Goal: Task Accomplishment & Management: Use online tool/utility

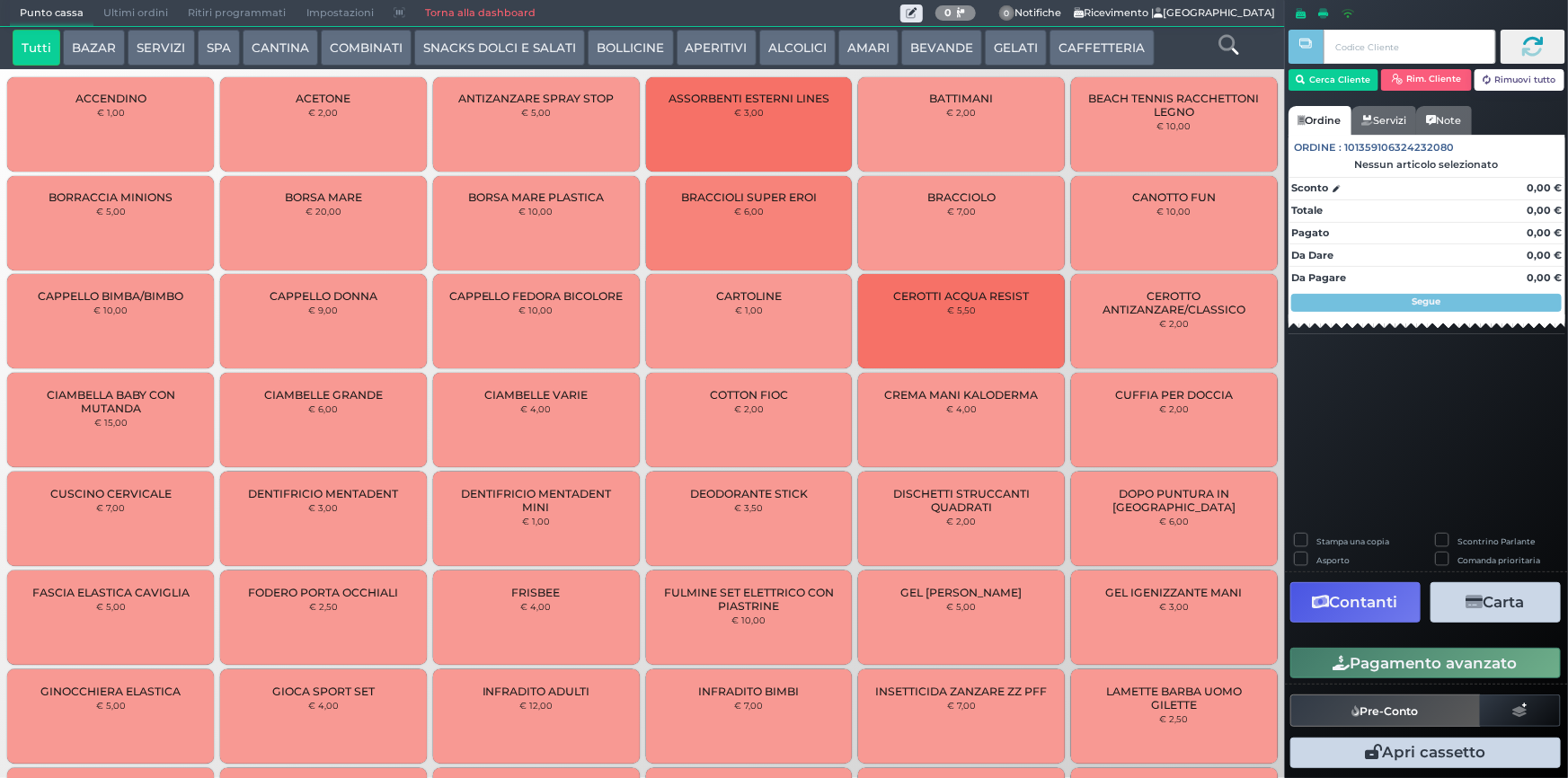
click at [440, 2] on link "Torna alla dashboard" at bounding box center [479, 13] width 131 height 25
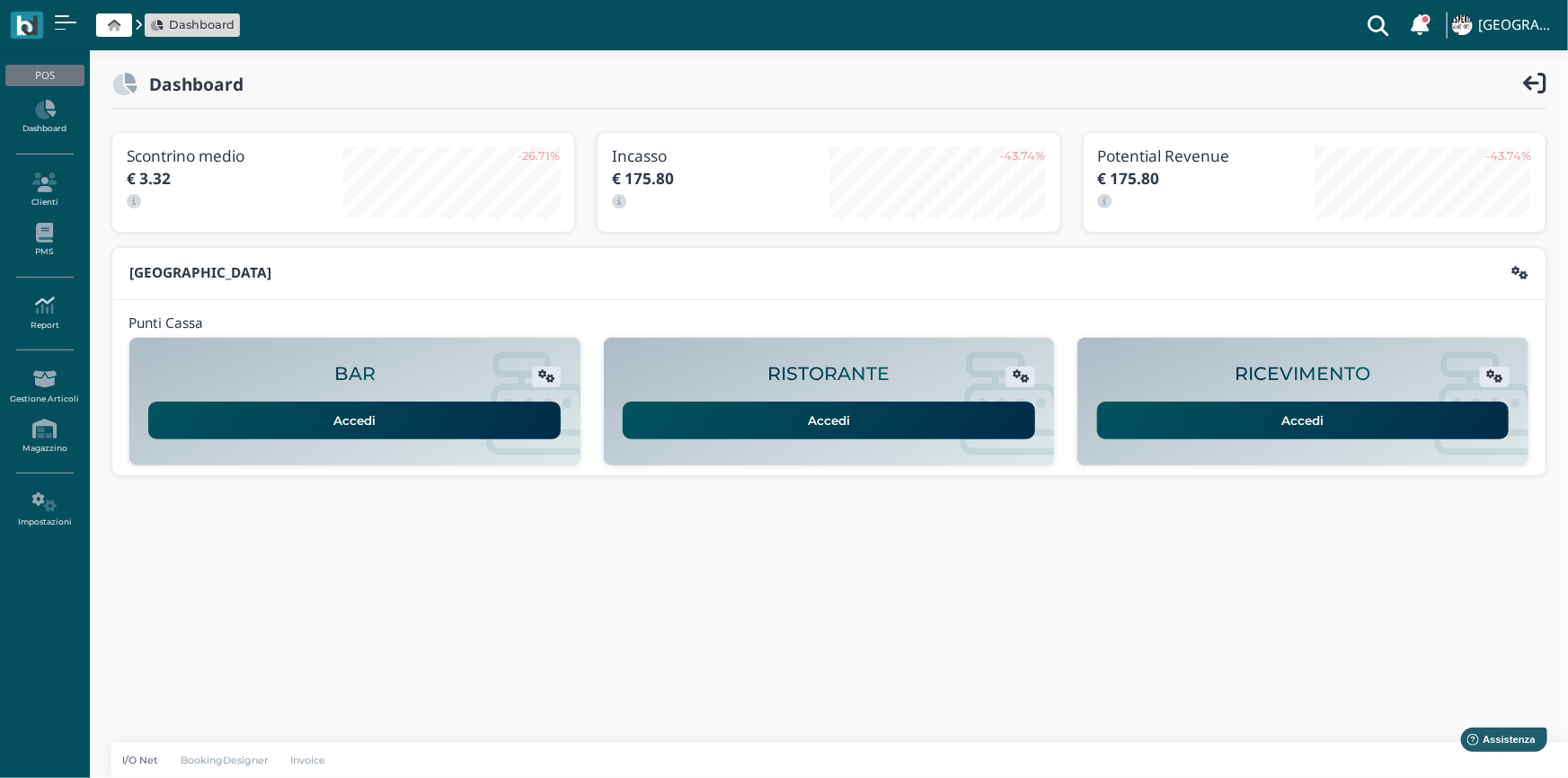
click at [33, 315] on icon at bounding box center [44, 304] width 78 height 19
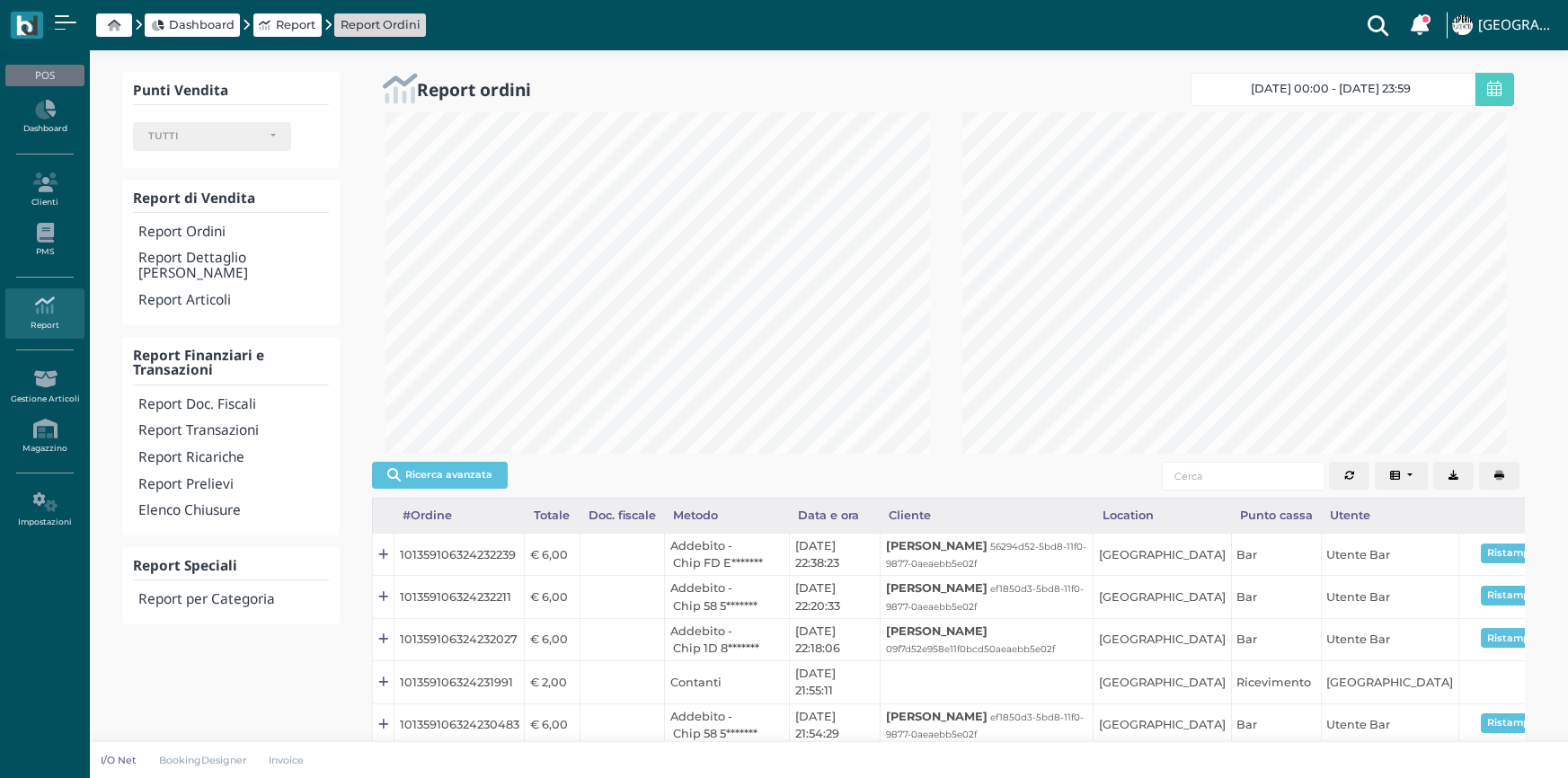
select select
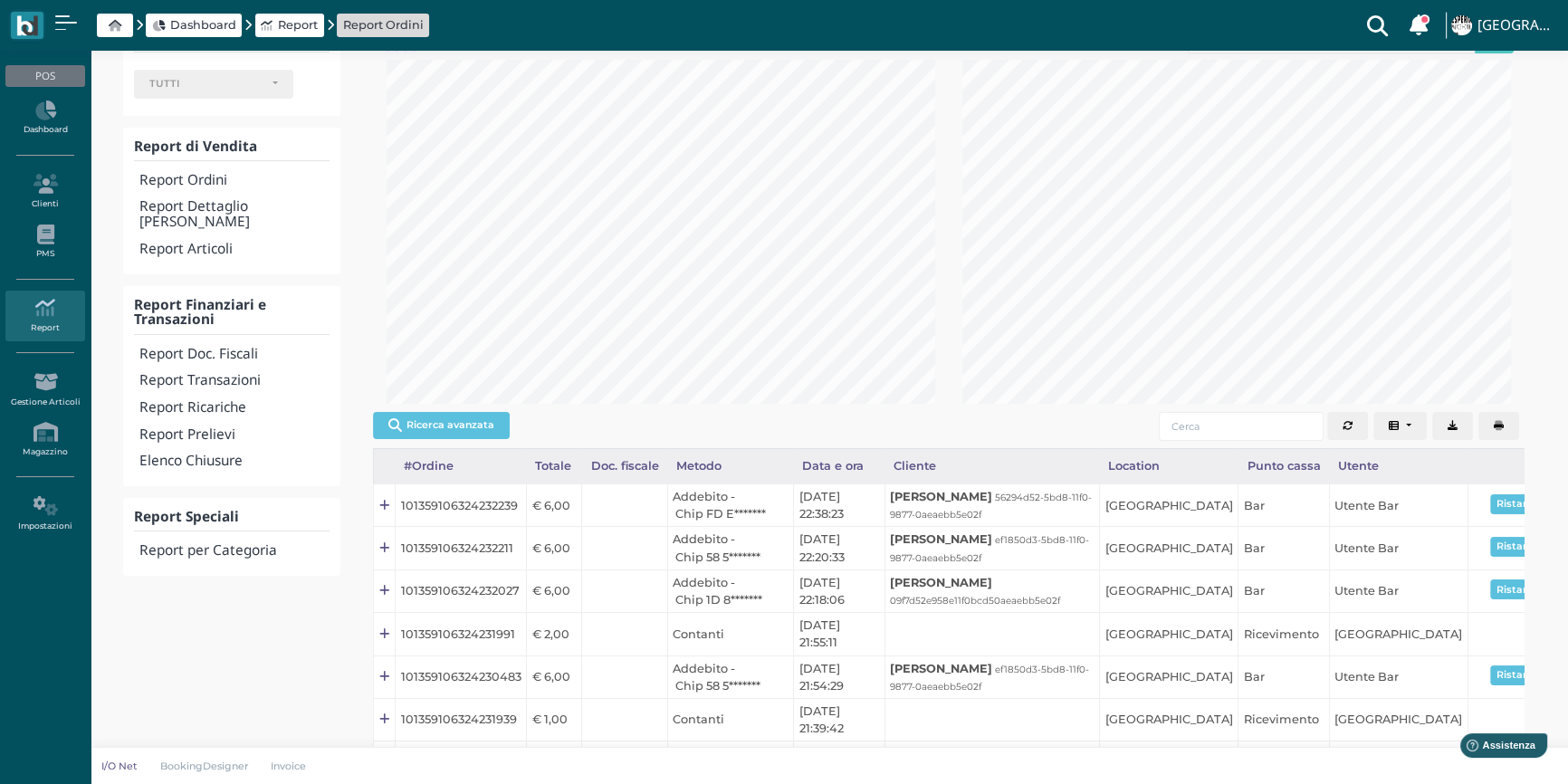
scroll to position [81, 0]
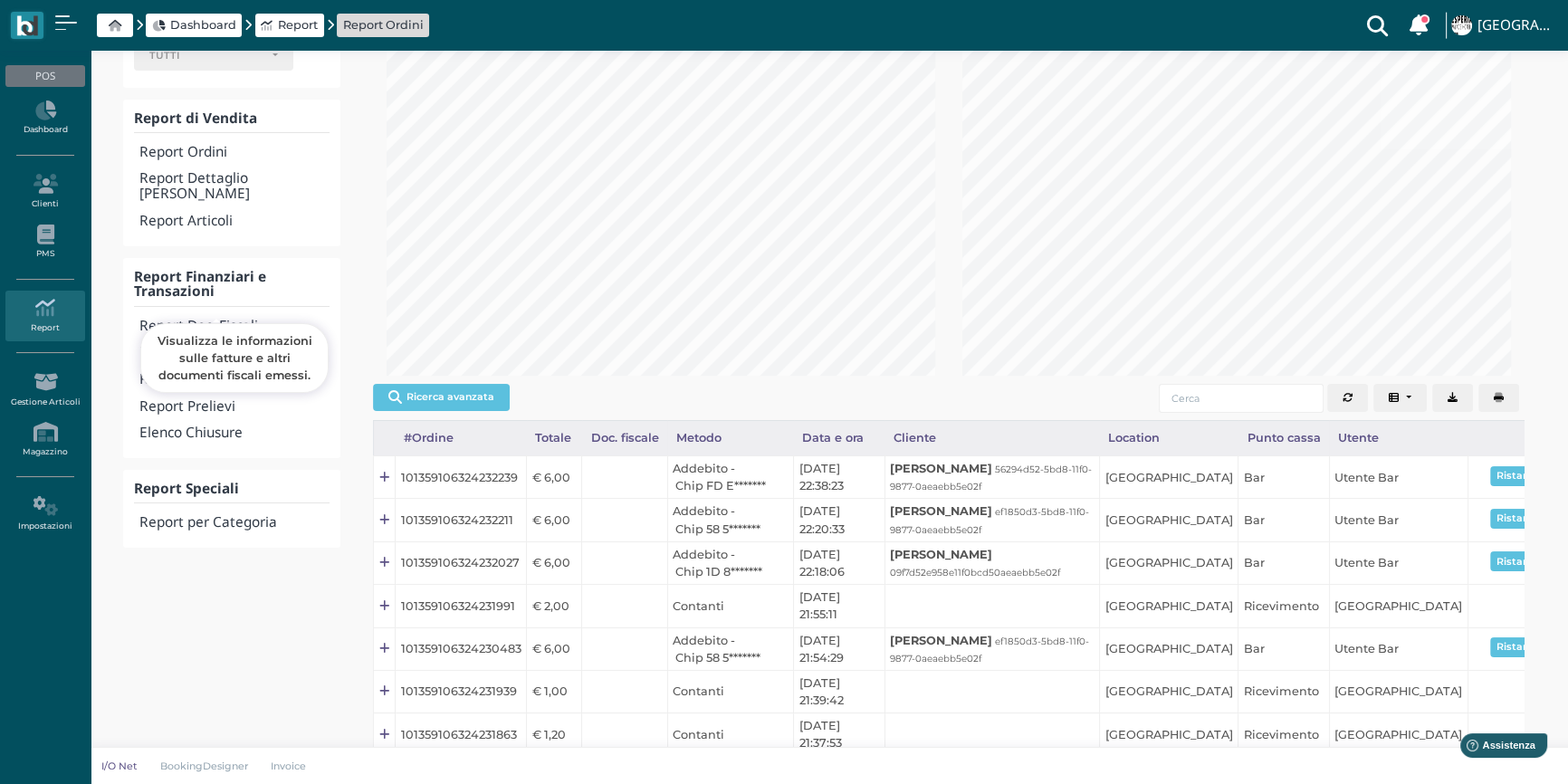
click at [209, 319] on h4 "Report Doc. Fiscali" at bounding box center [234, 326] width 190 height 15
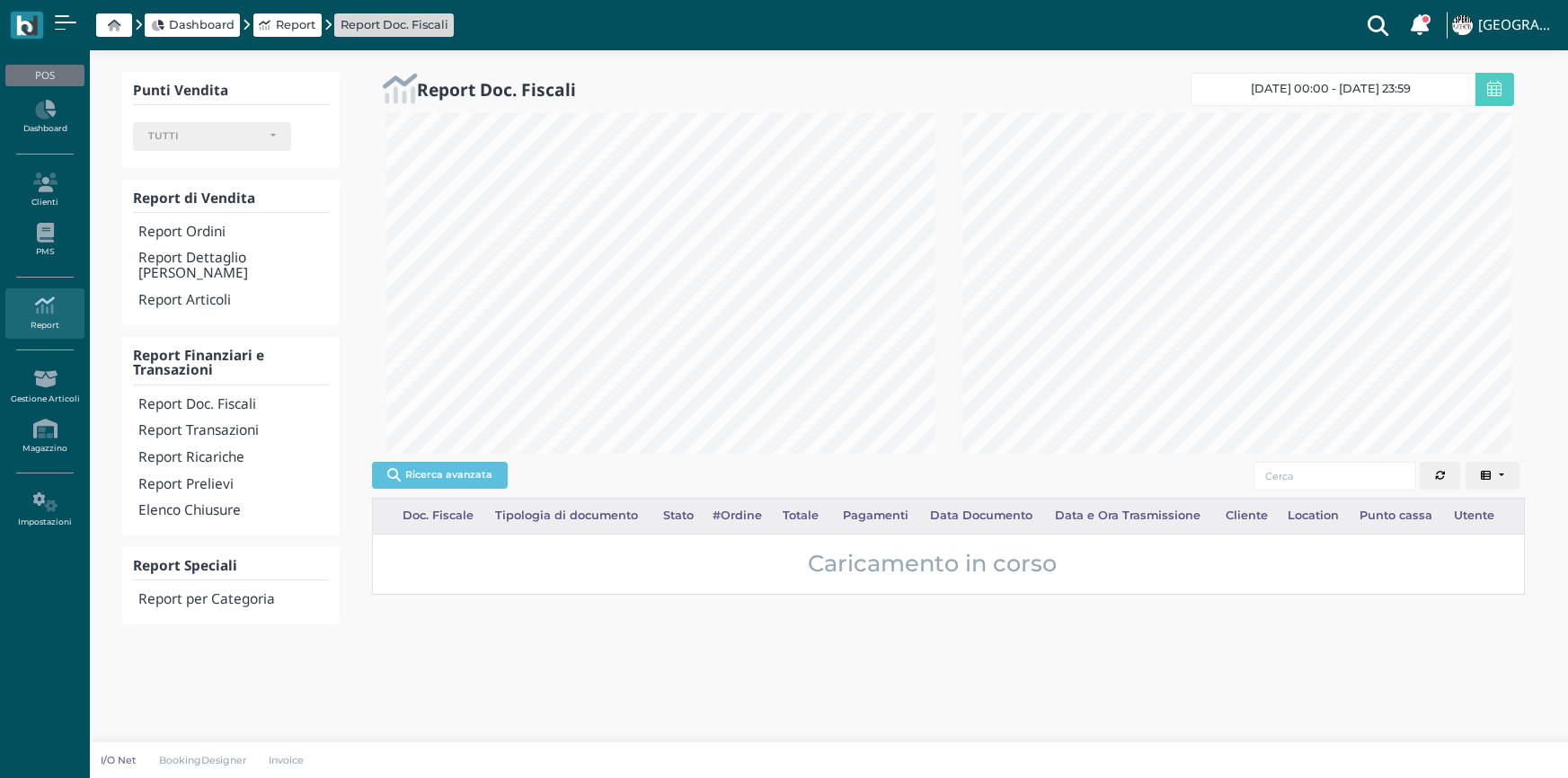
select select
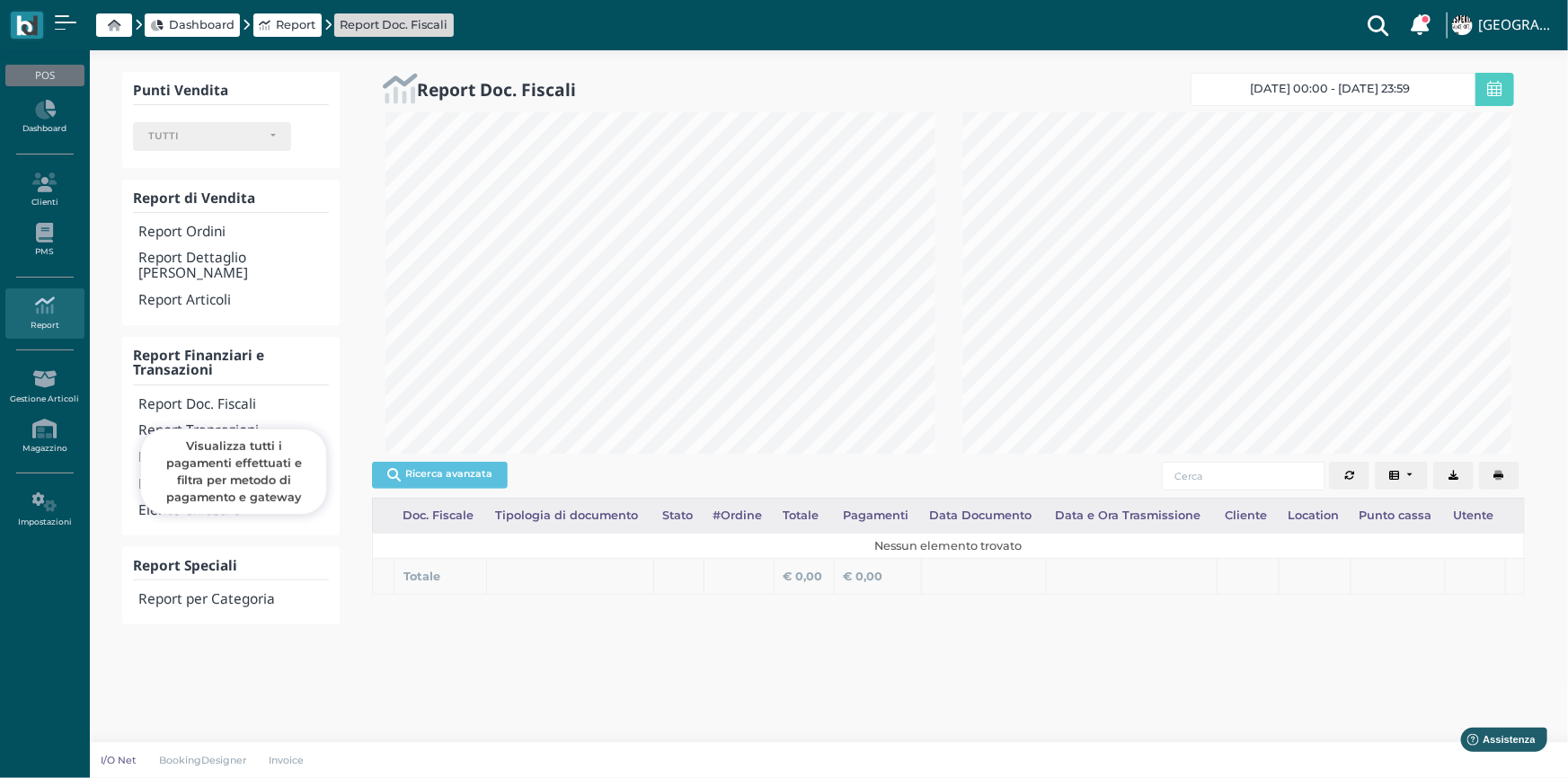
click at [208, 423] on h4 "Report Transazioni" at bounding box center [233, 430] width 191 height 15
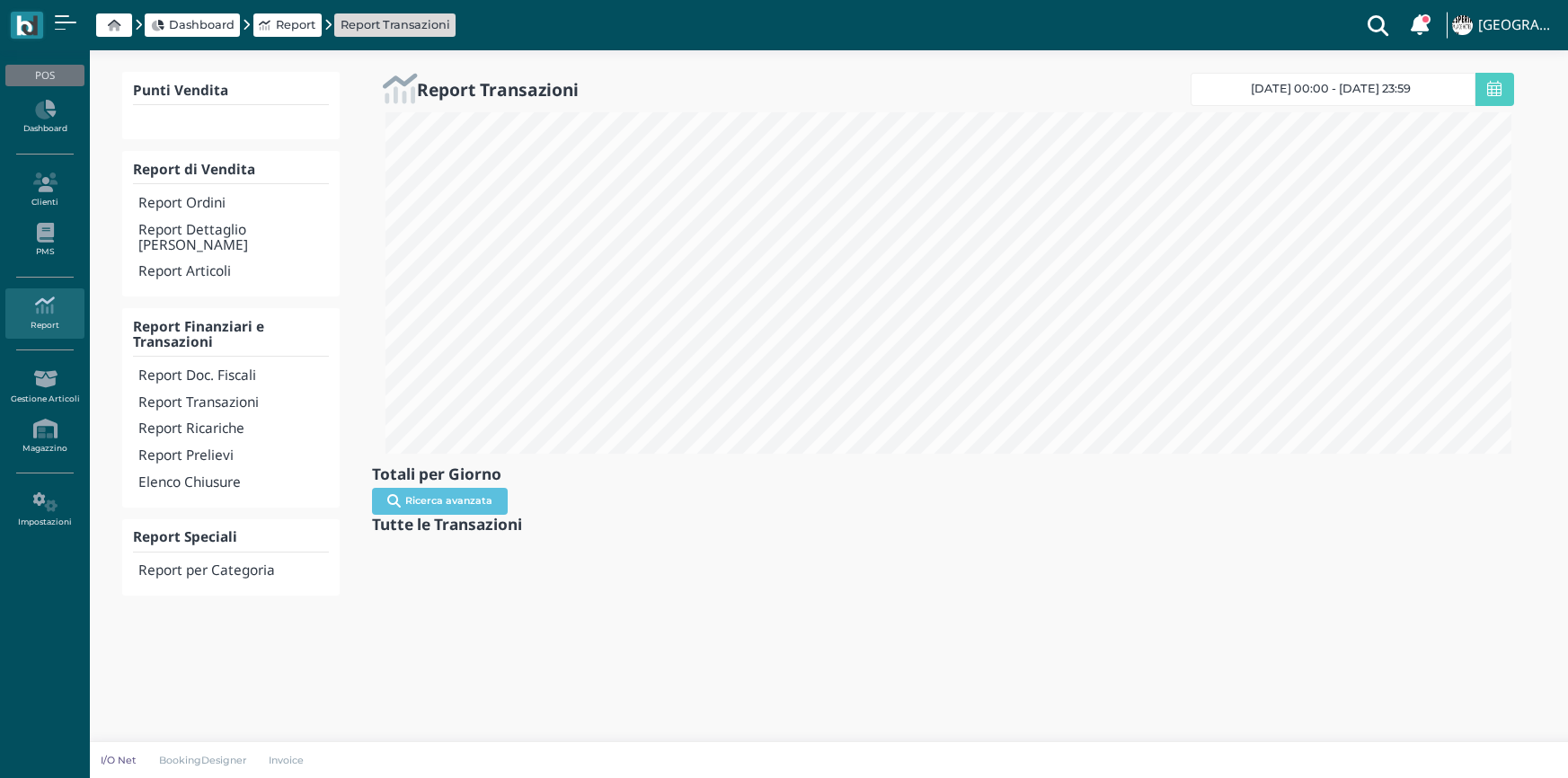
select select
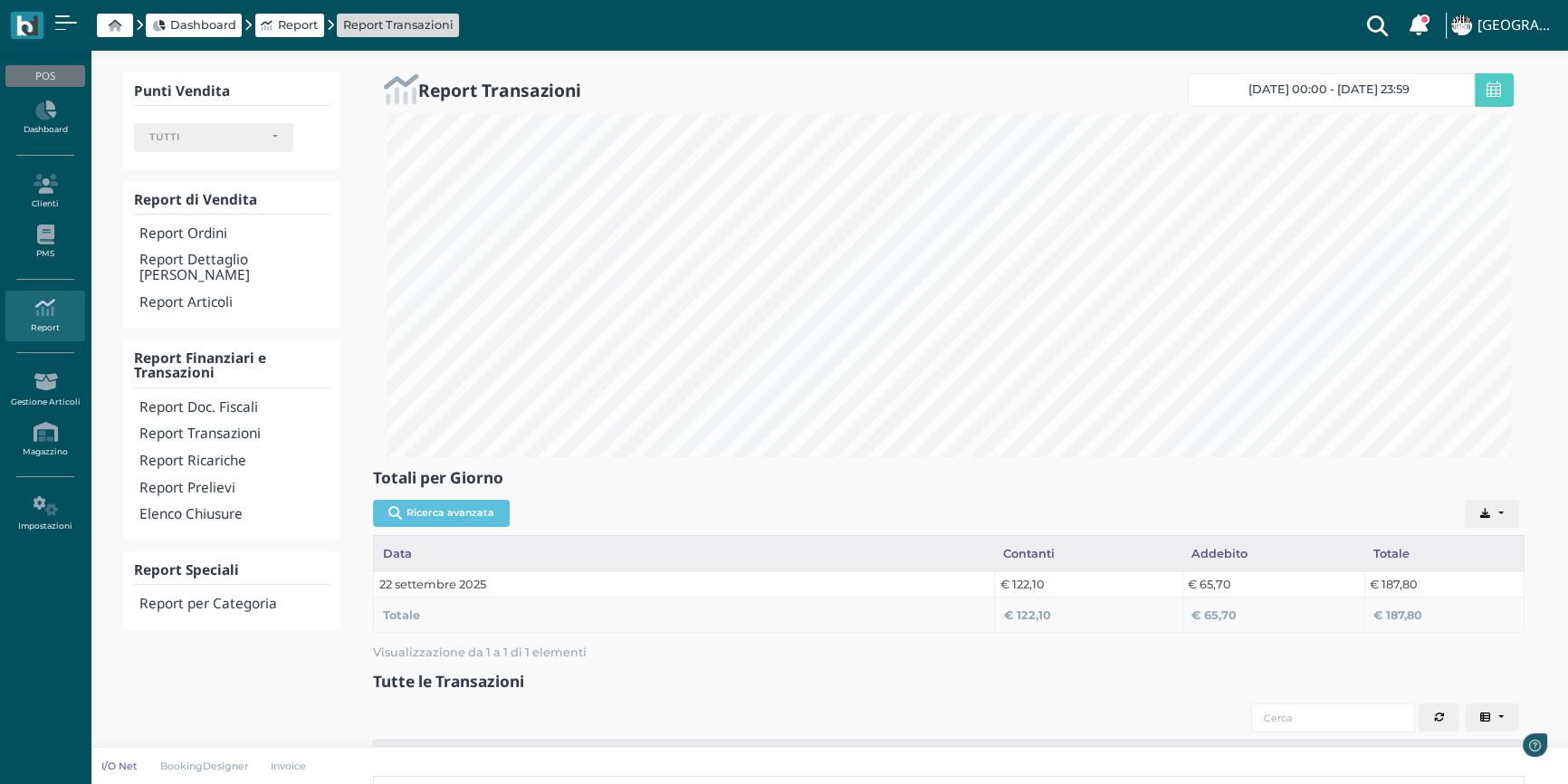
scroll to position [904459, 904189]
select select
click at [216, 420] on div "Report Transazioni" at bounding box center [232, 433] width 196 height 27
select select
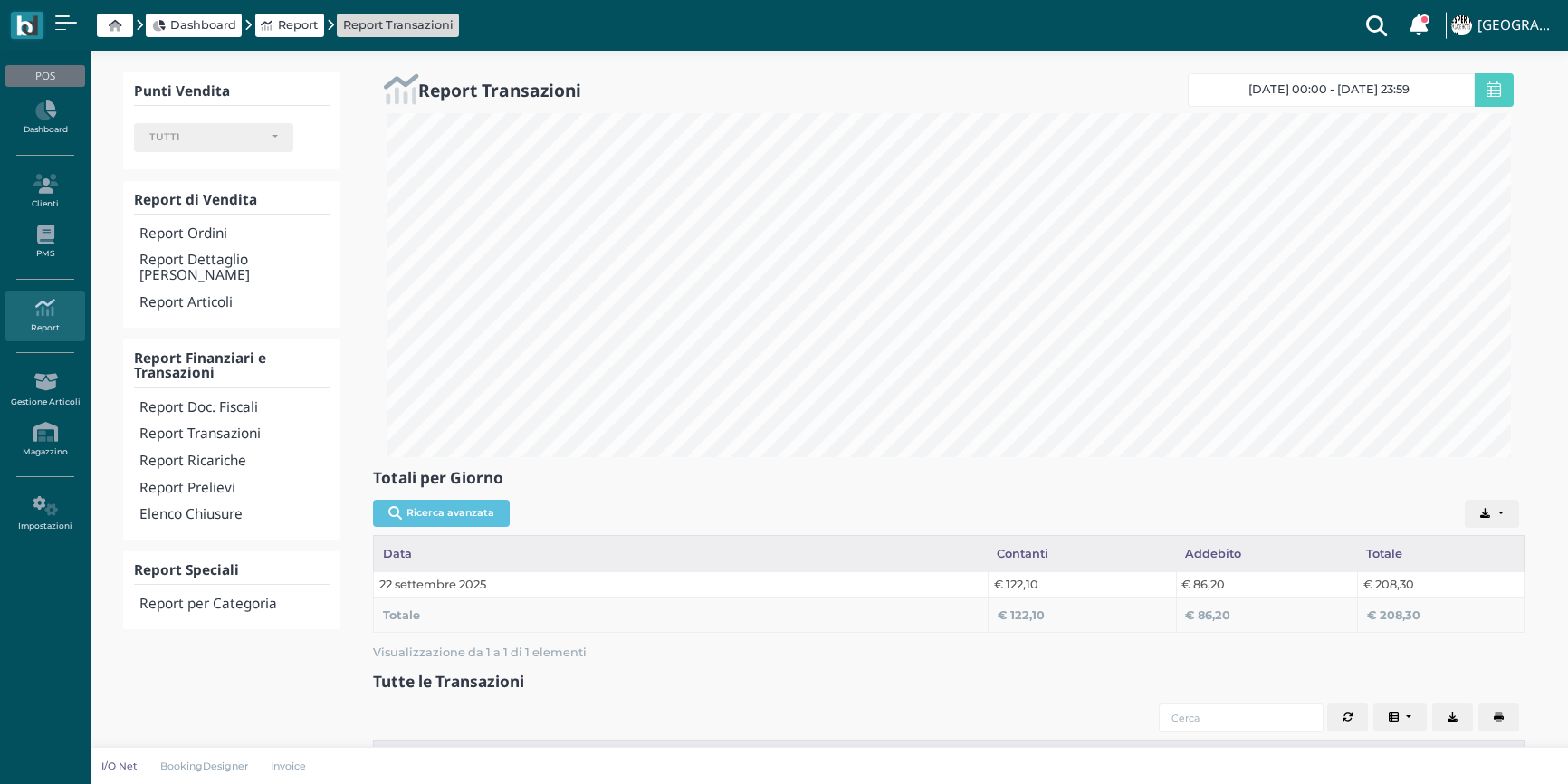
select select
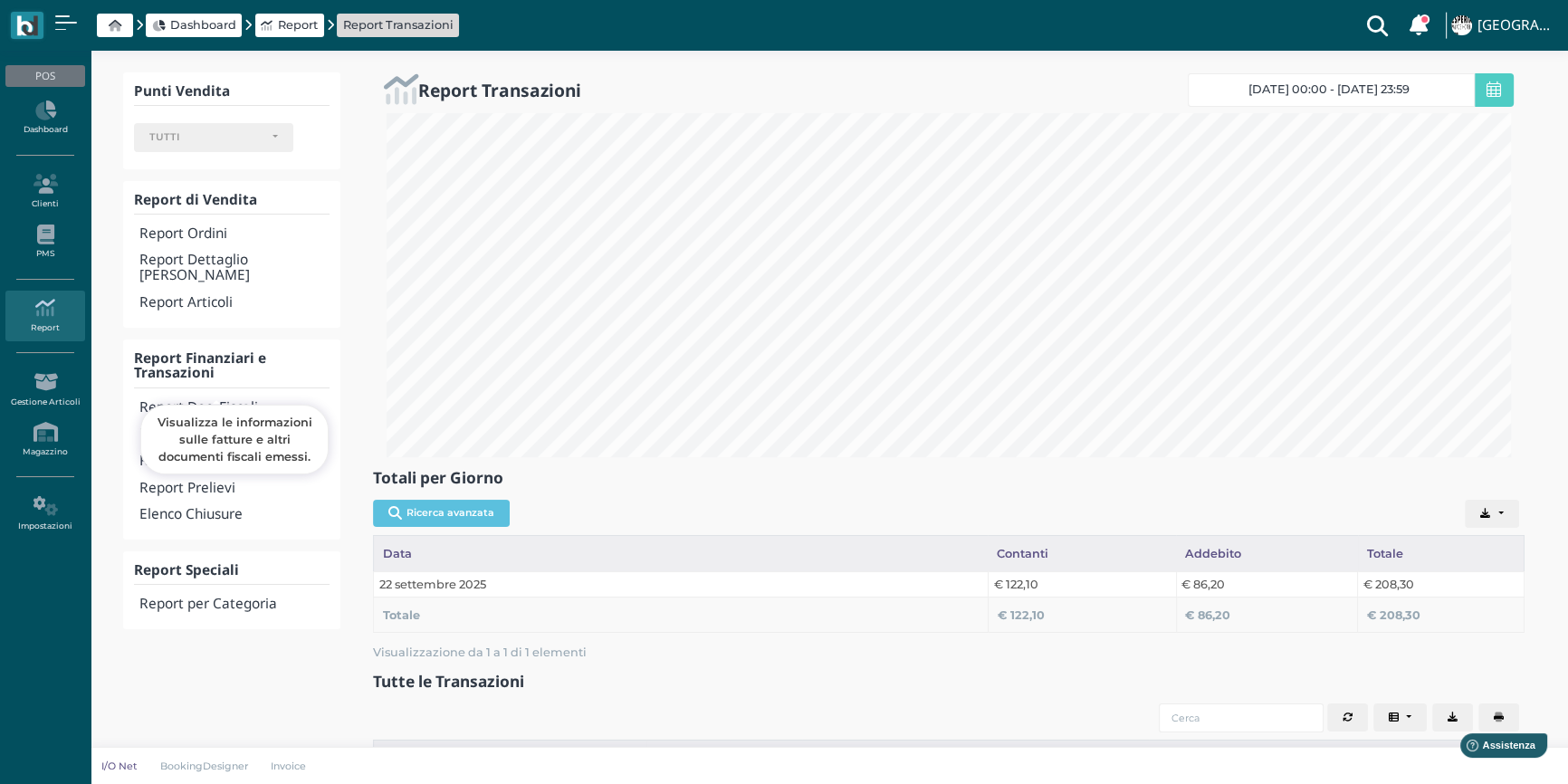
click at [170, 400] on h4 "Report Doc. Fiscali" at bounding box center [234, 407] width 190 height 15
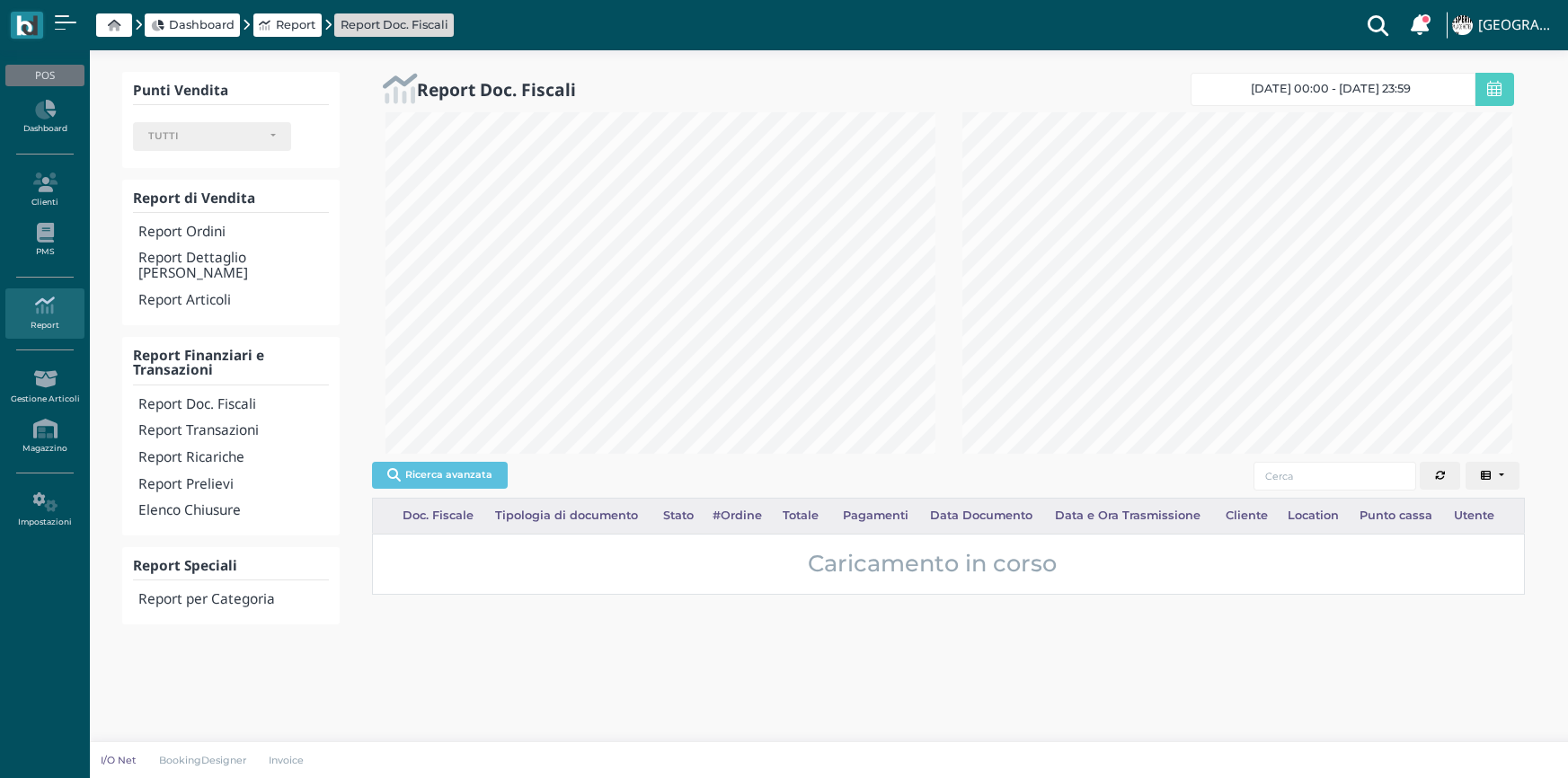
select select
click at [1500, 475] on icon "button" at bounding box center [1499, 475] width 10 height 10
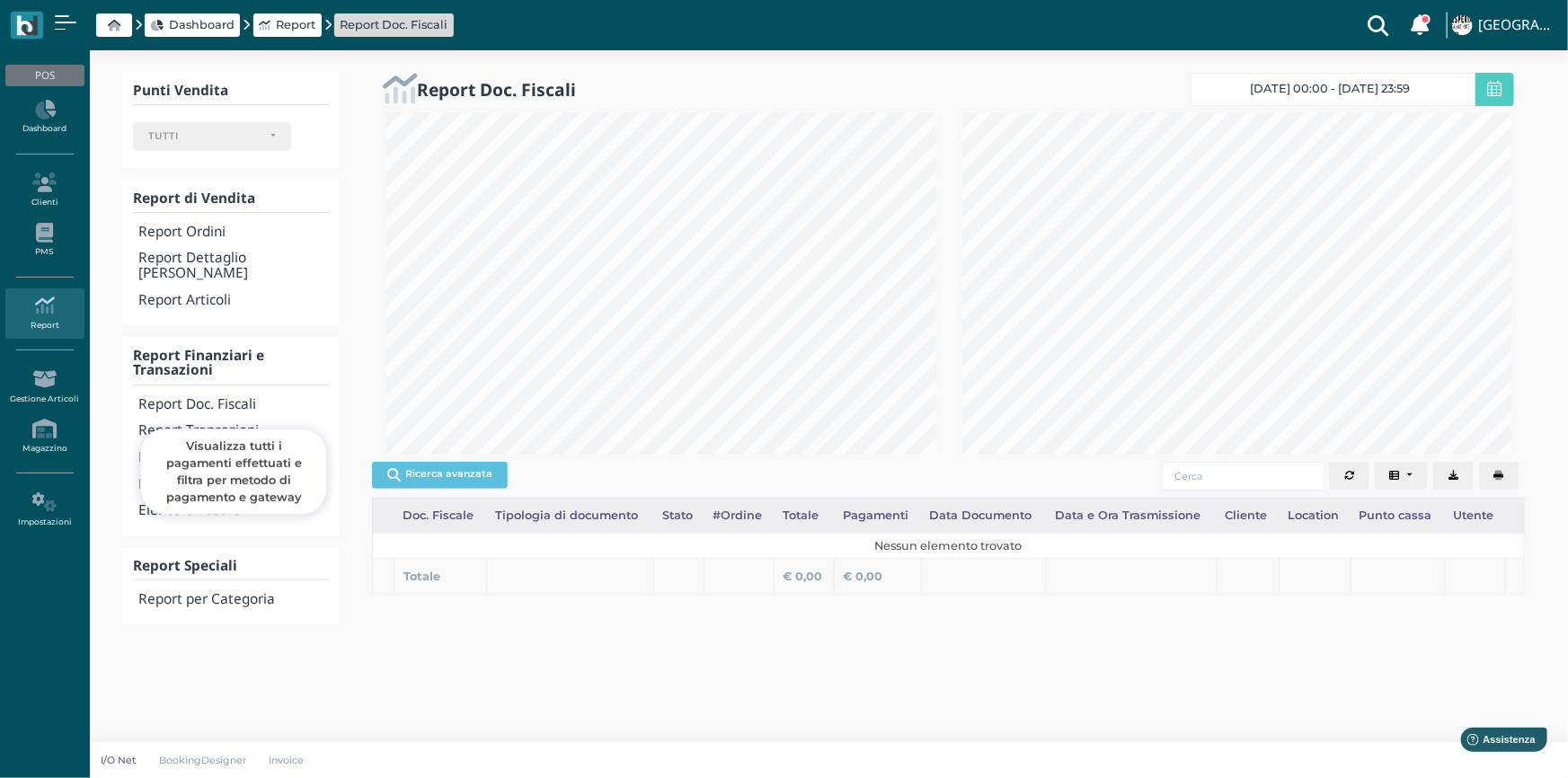
click at [210, 423] on h4 "Report Transazioni" at bounding box center [233, 430] width 191 height 15
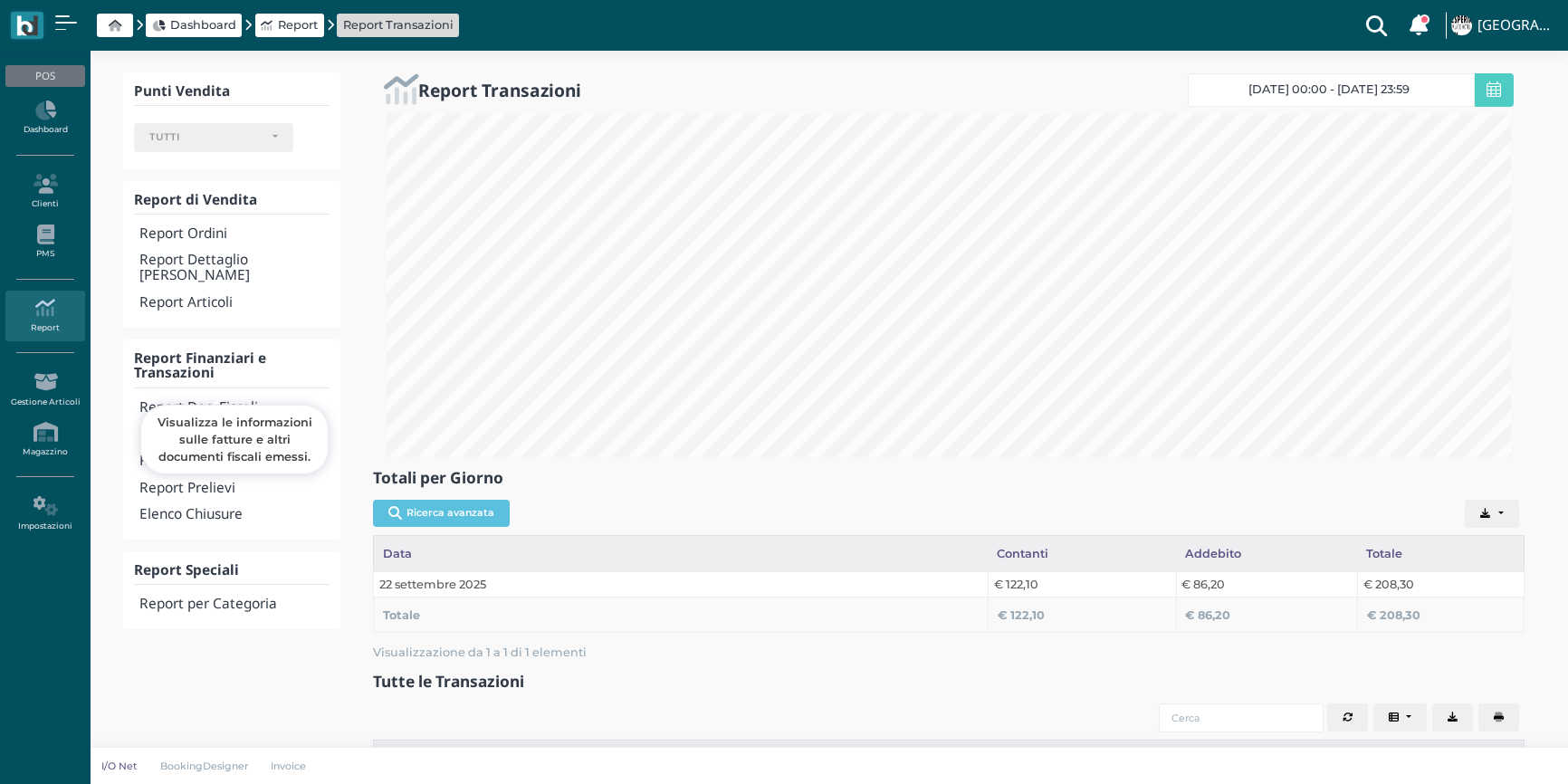
select select
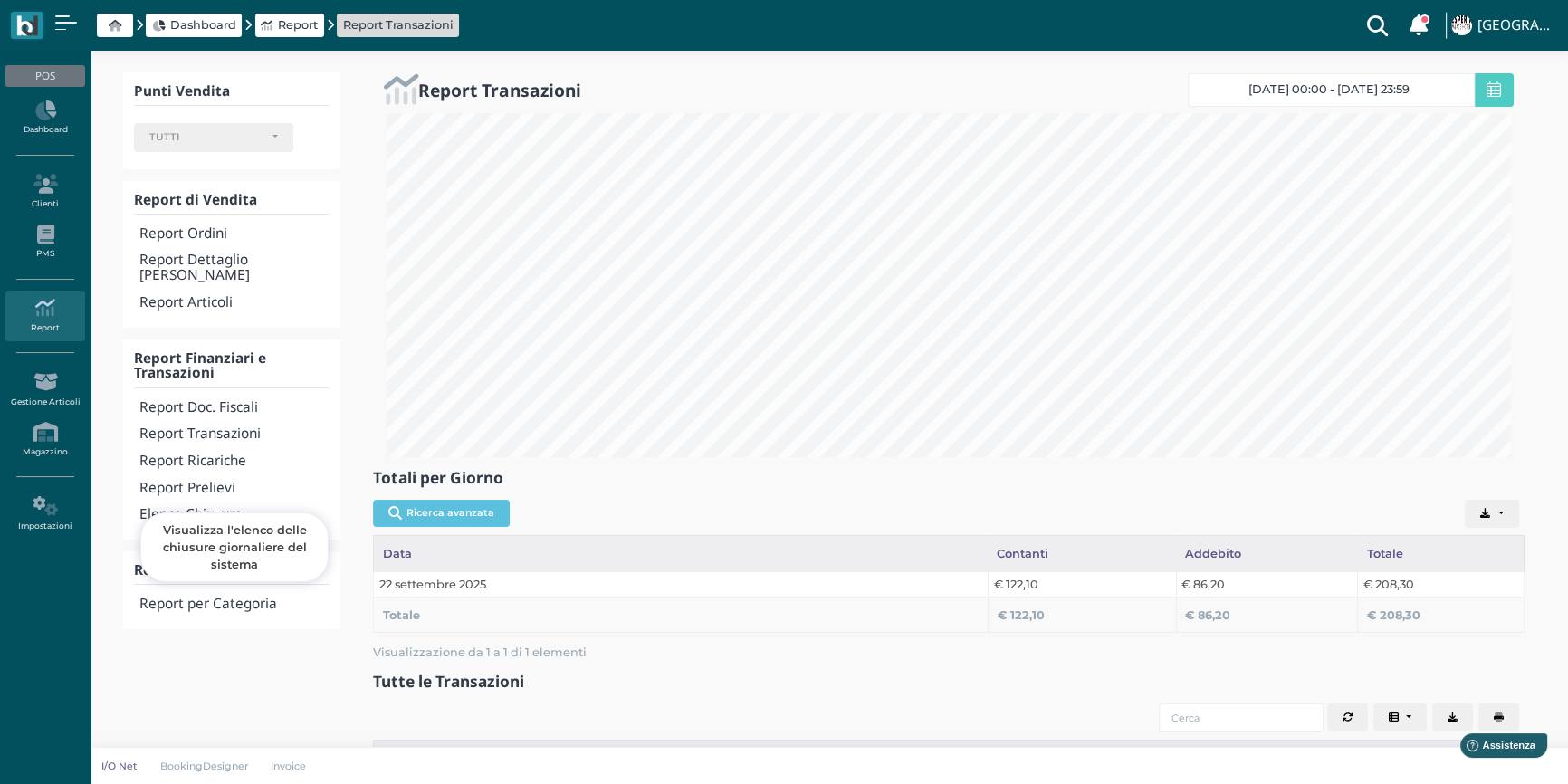
click at [208, 507] on h4 "Elenco Chiusure" at bounding box center [234, 515] width 190 height 15
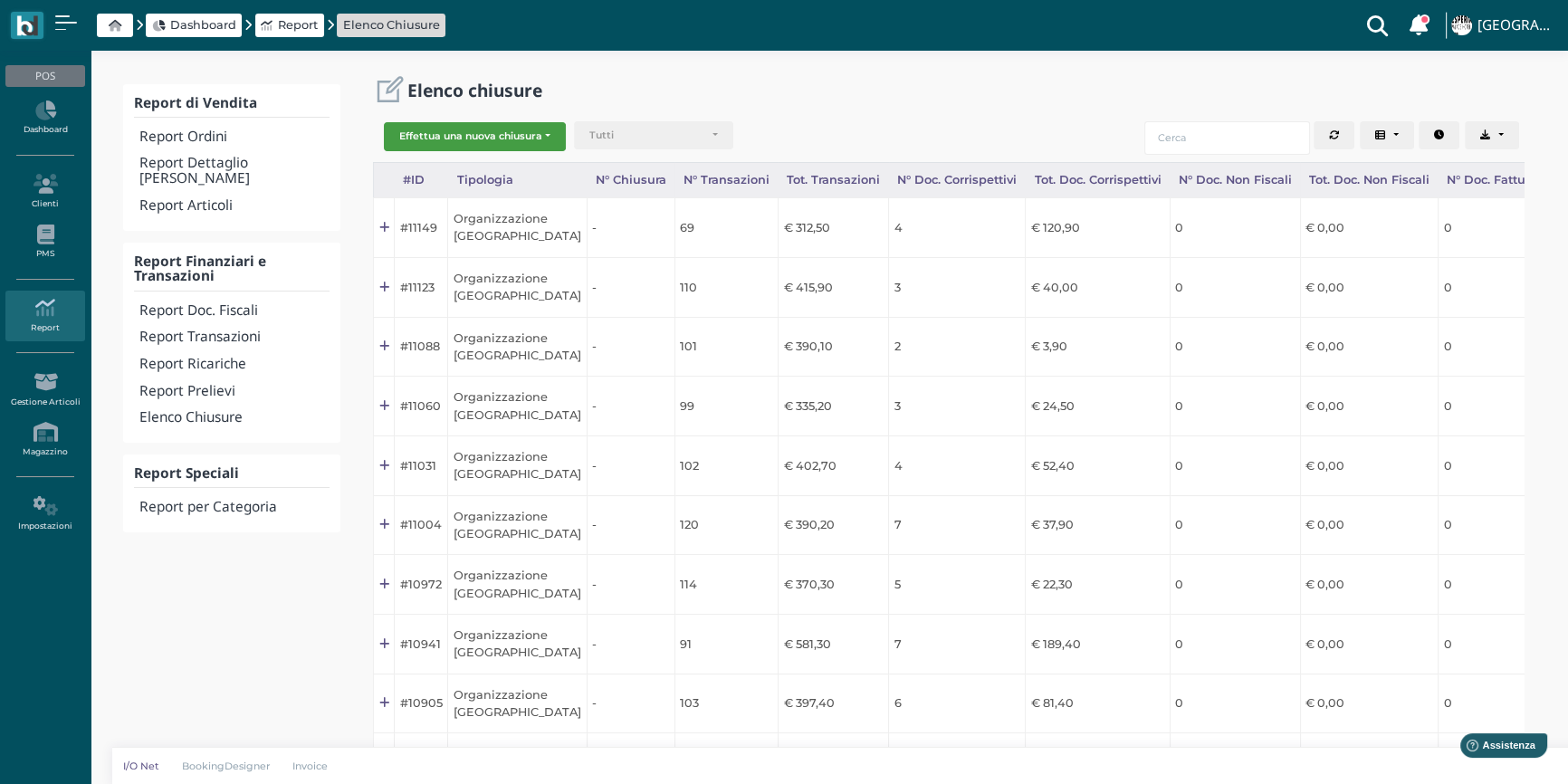
click at [490, 138] on button "Effettua una nuova chiusura" at bounding box center [475, 136] width 182 height 29
click at [489, 169] on span "Organizzazione" at bounding box center [454, 165] width 140 height 23
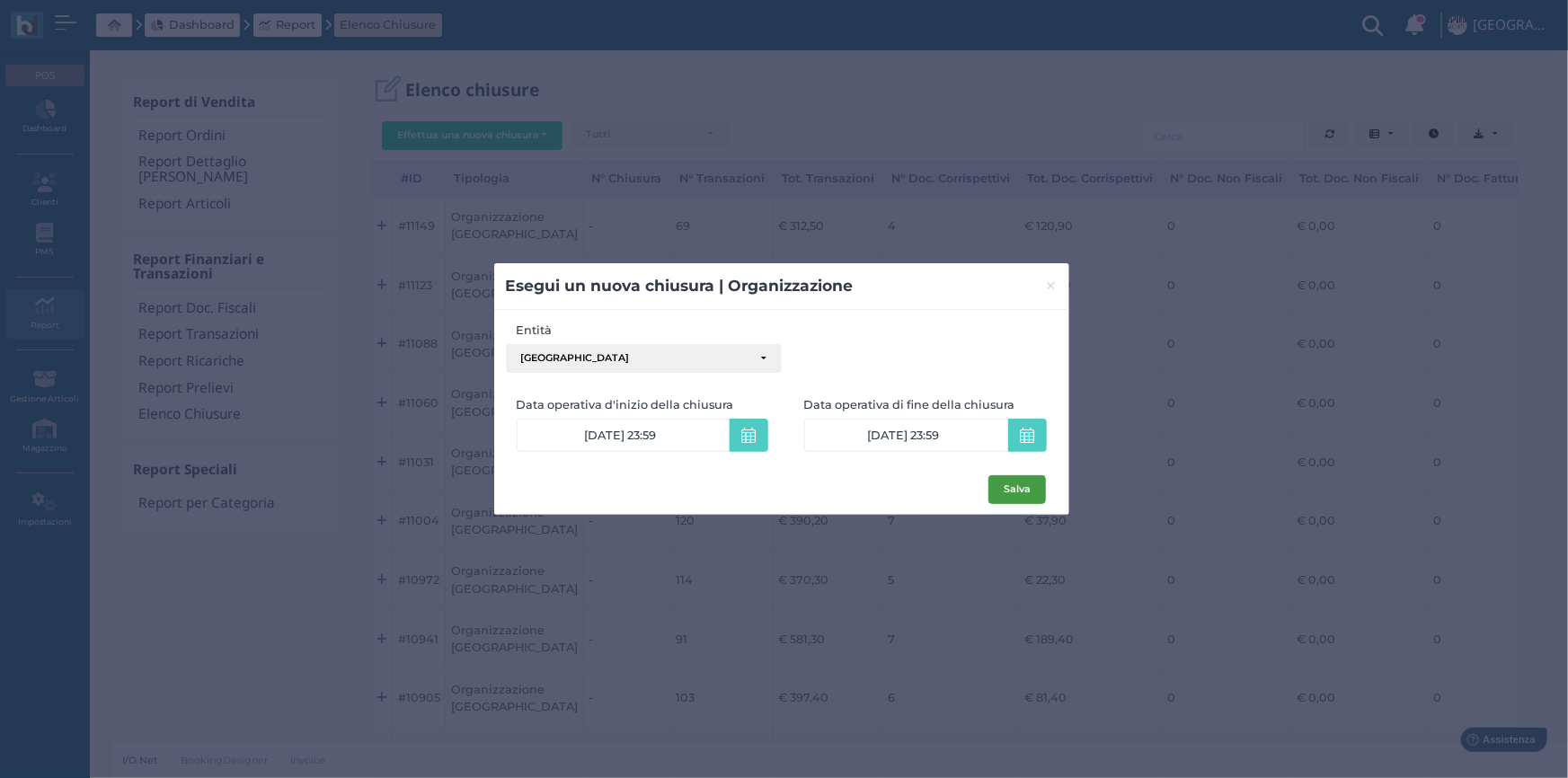
click at [1005, 492] on button "Salva" at bounding box center [1017, 488] width 57 height 29
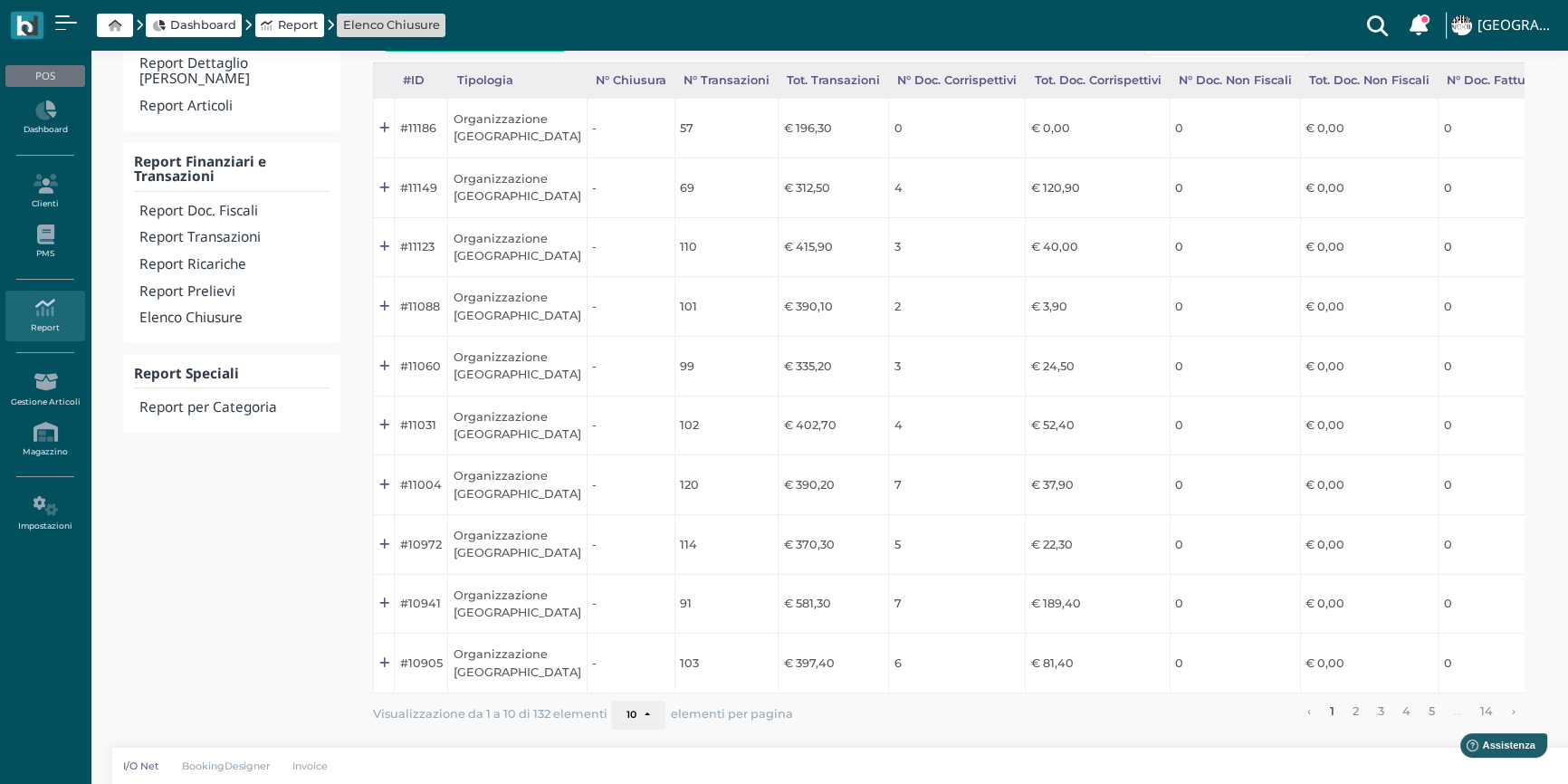
scroll to position [0, 342]
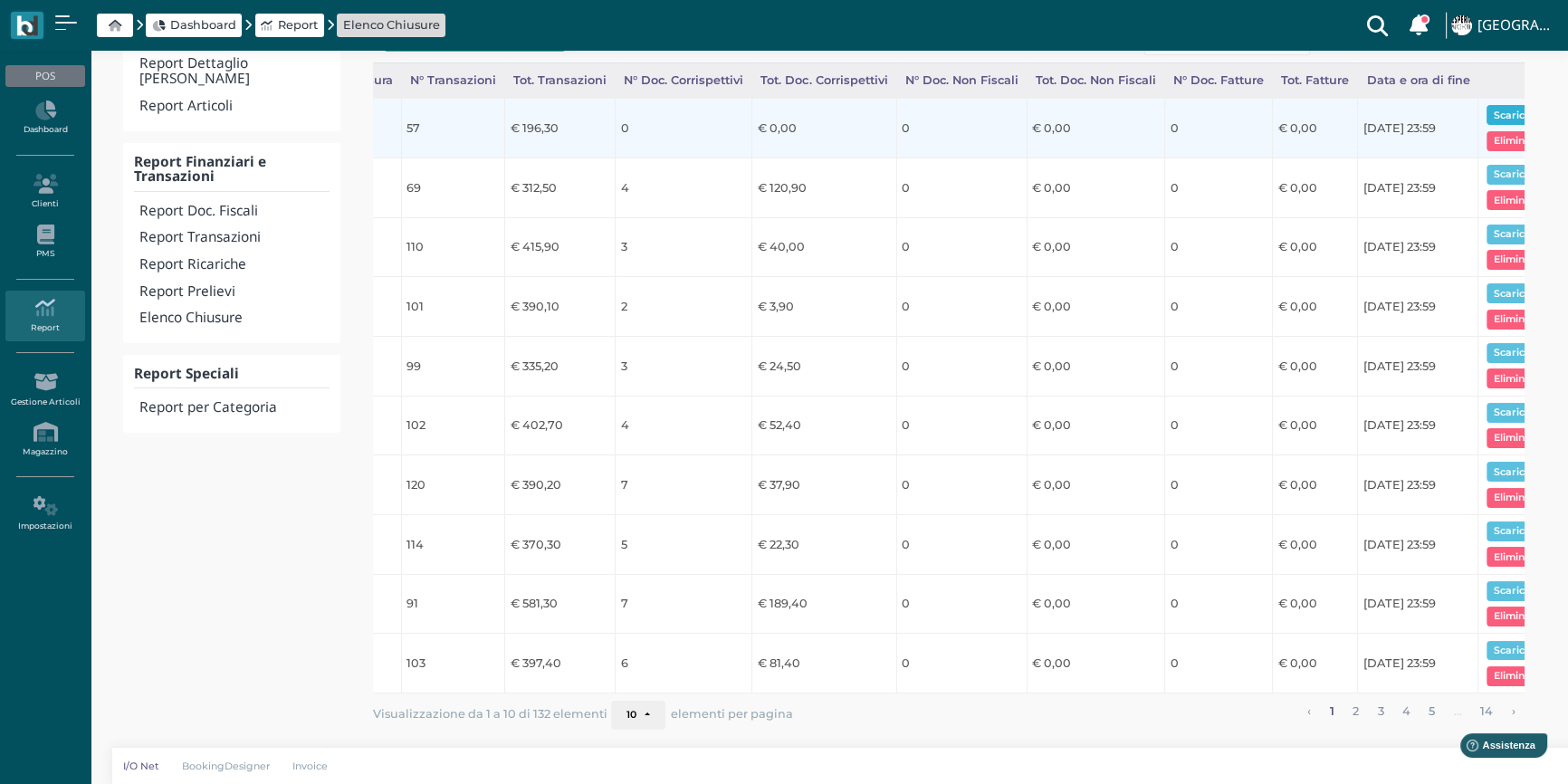
click at [1489, 105] on button "Scarica pdf" at bounding box center [1521, 115] width 70 height 20
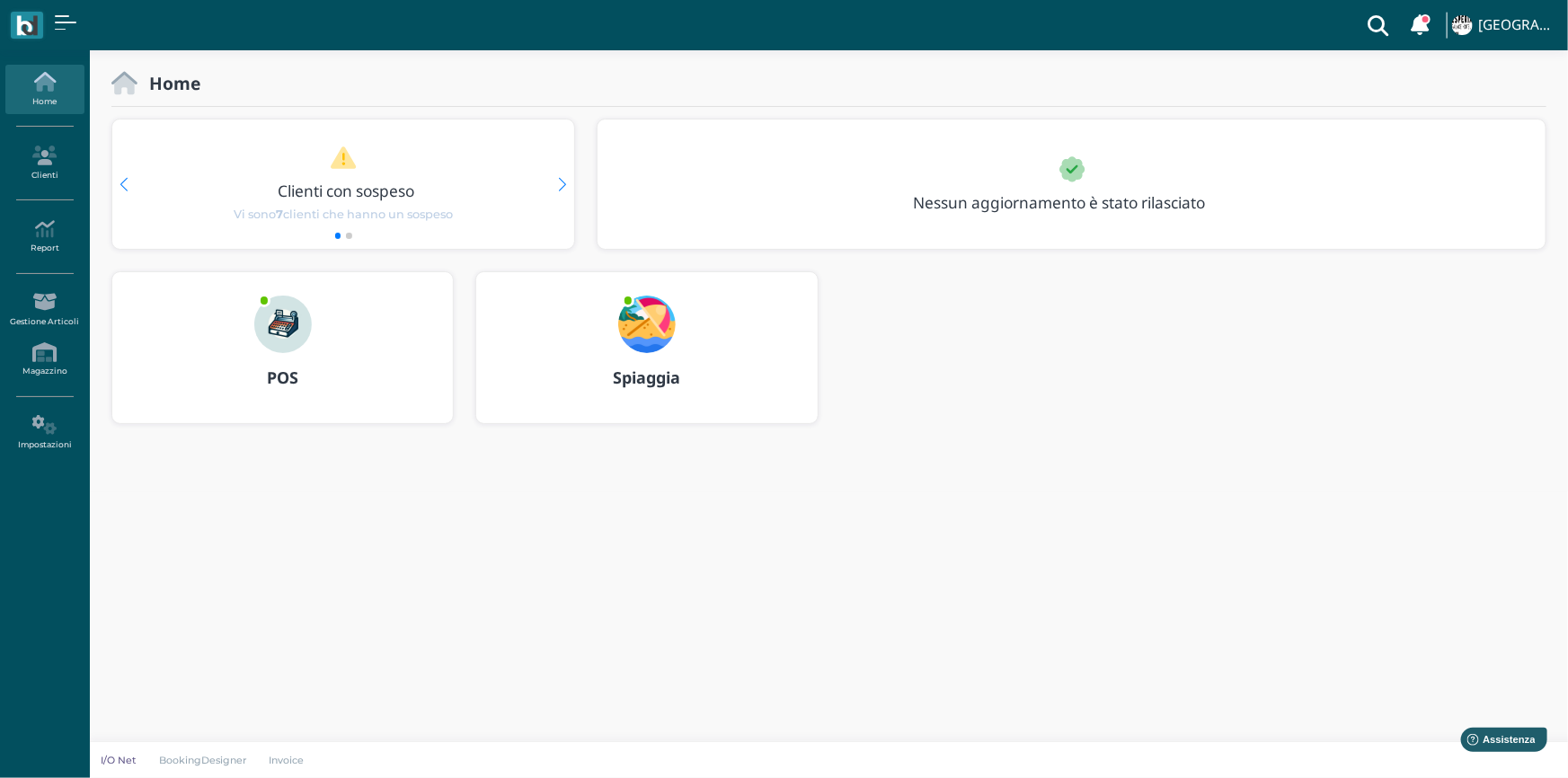
click at [641, 364] on div "Spiaggia" at bounding box center [646, 377] width 341 height 50
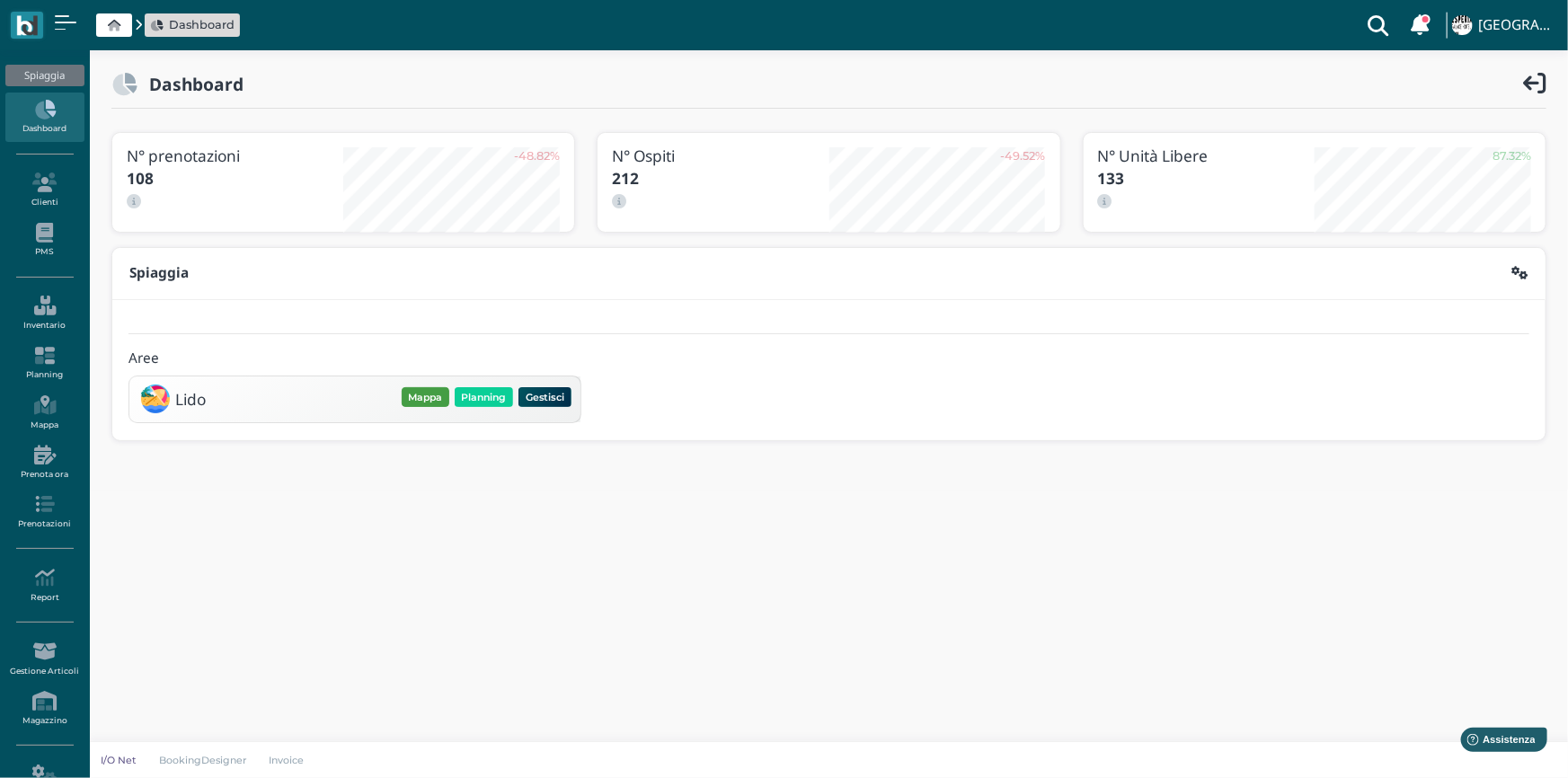
click at [430, 399] on button "Mappa" at bounding box center [425, 396] width 47 height 19
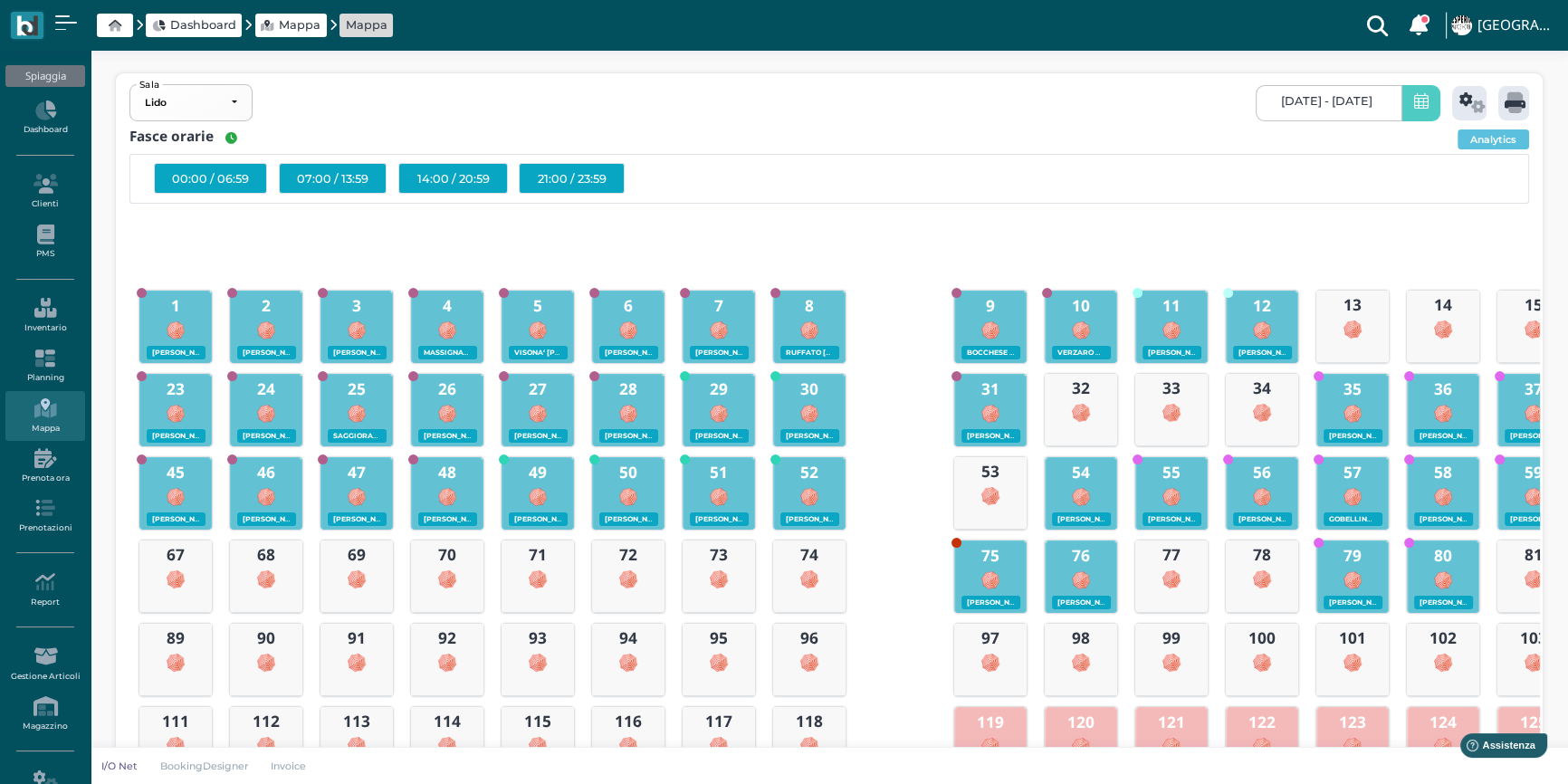
click at [1422, 103] on icon at bounding box center [1422, 103] width 15 height 19
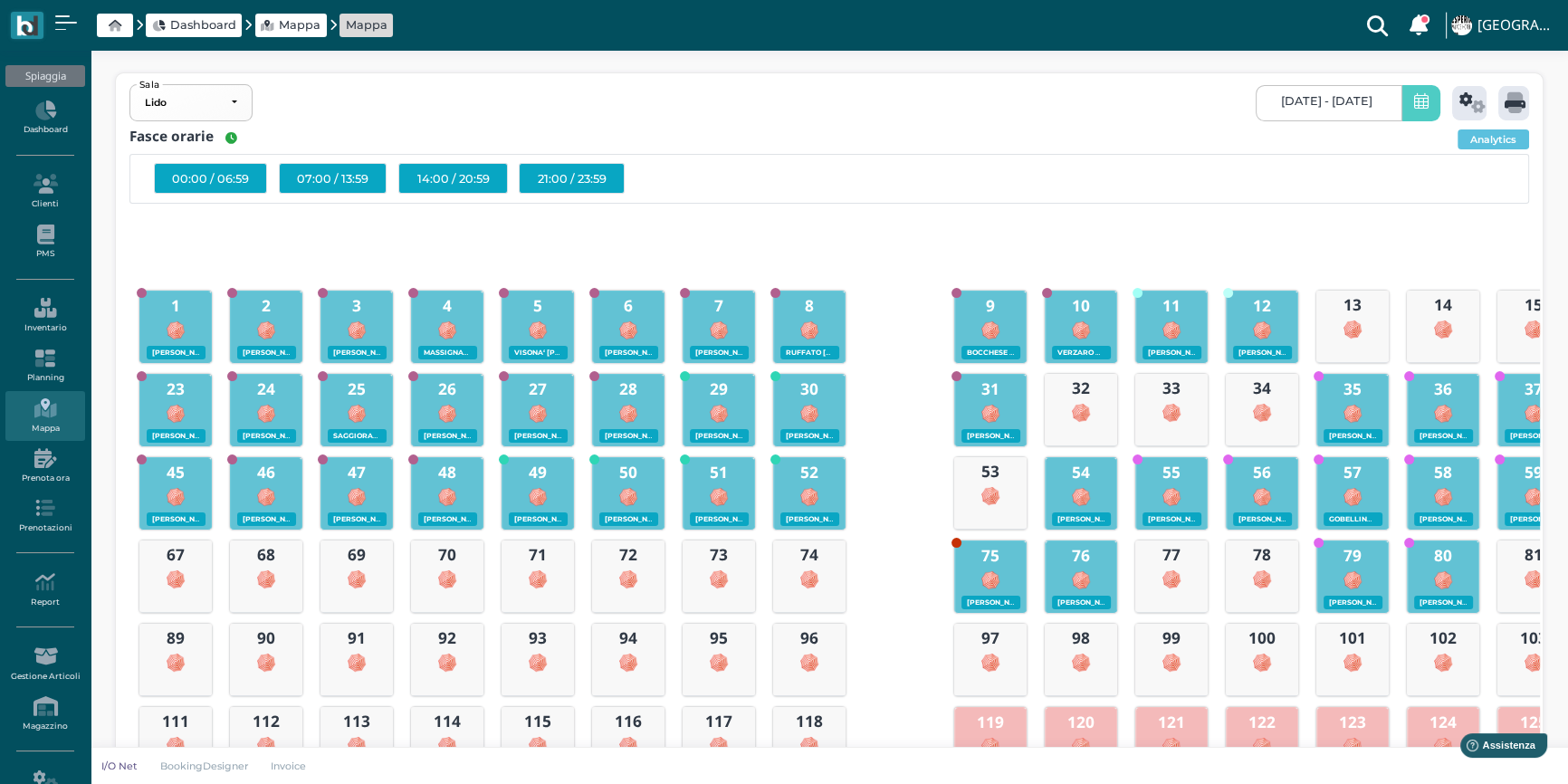
click at [1414, 99] on icon at bounding box center [1422, 103] width 15 height 19
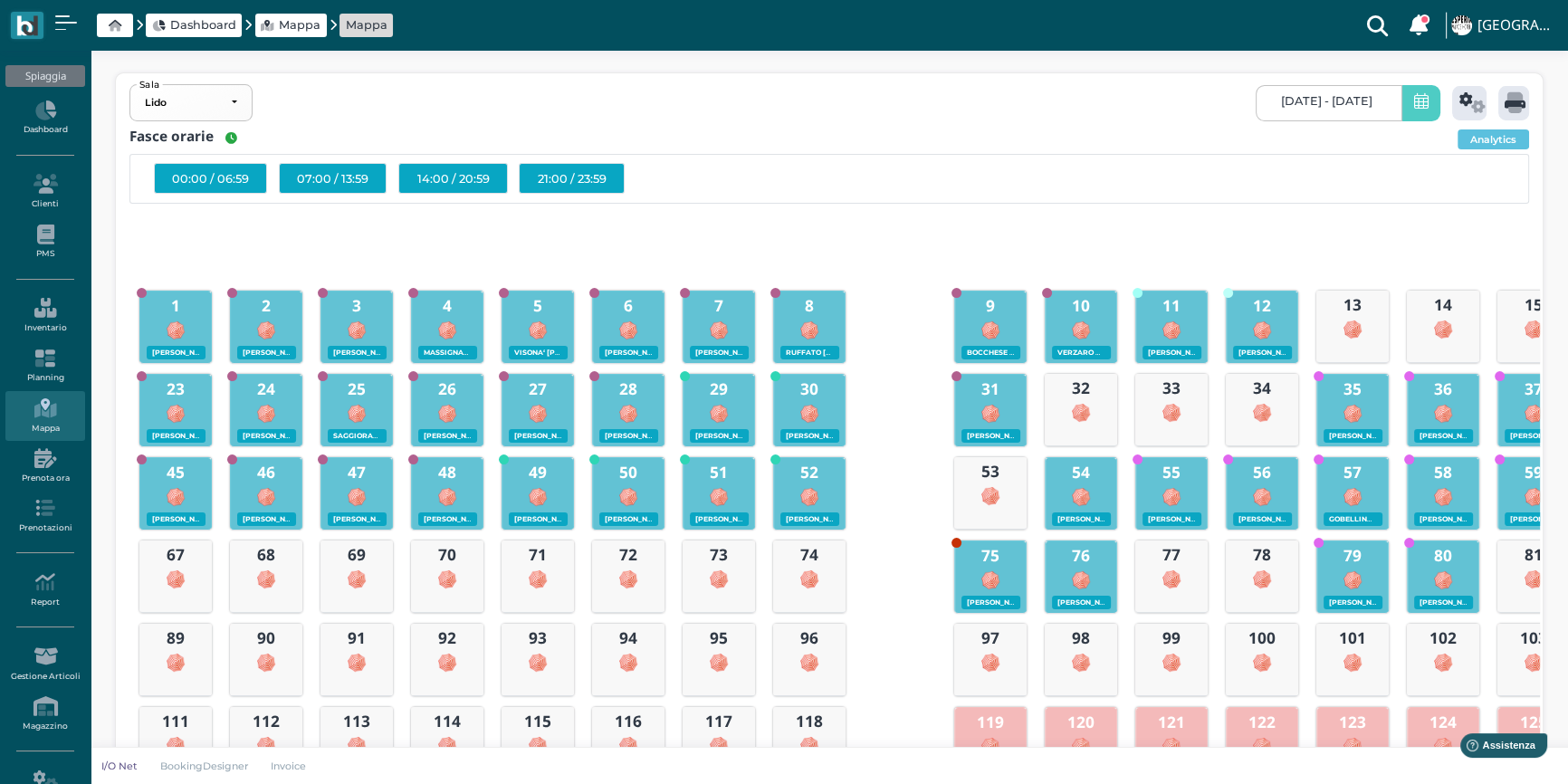
click at [1414, 99] on icon at bounding box center [1422, 103] width 15 height 19
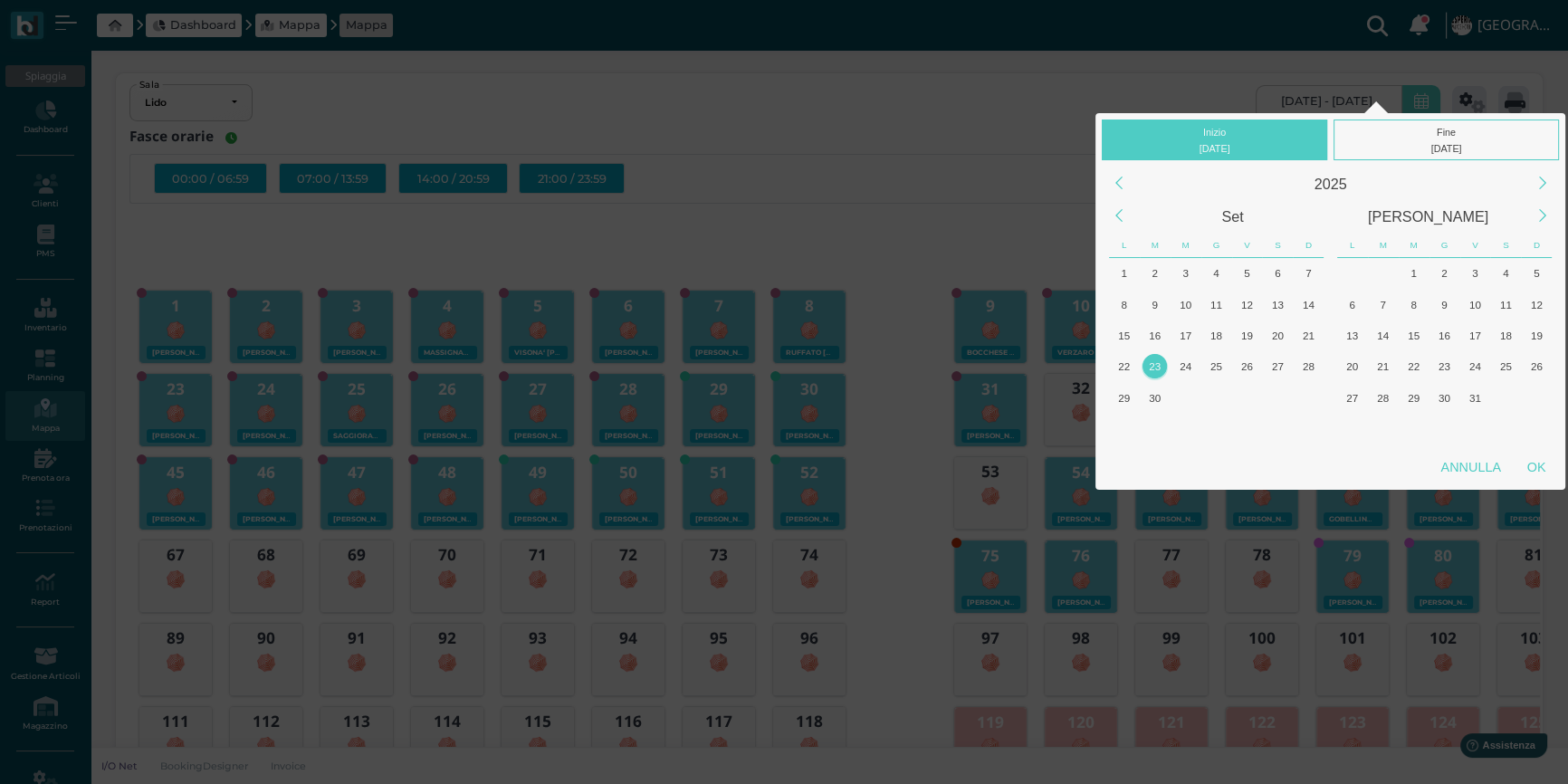
click at [1155, 369] on div "23" at bounding box center [1155, 365] width 24 height 24
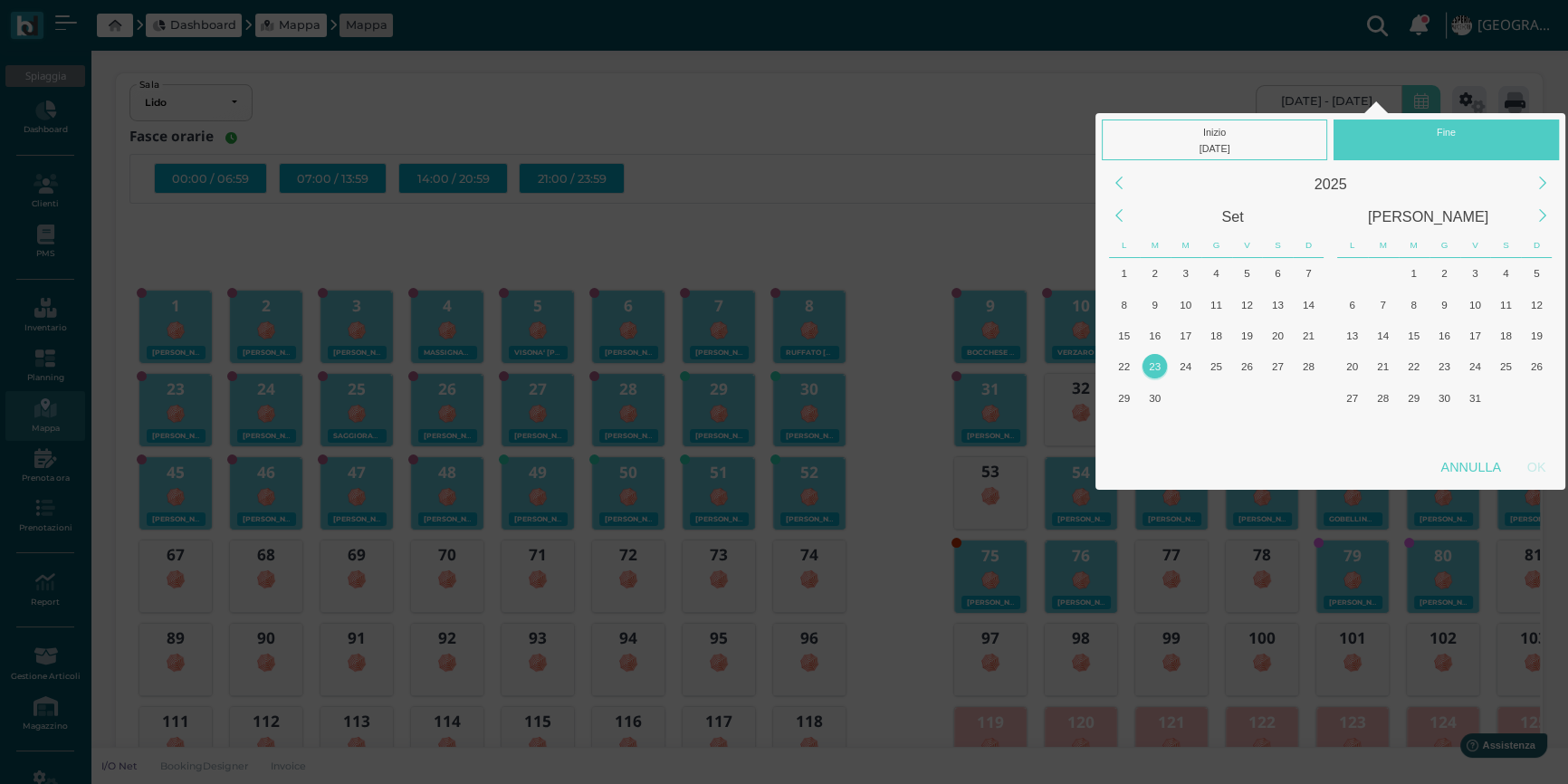
click at [1155, 369] on div "23" at bounding box center [1155, 365] width 24 height 24
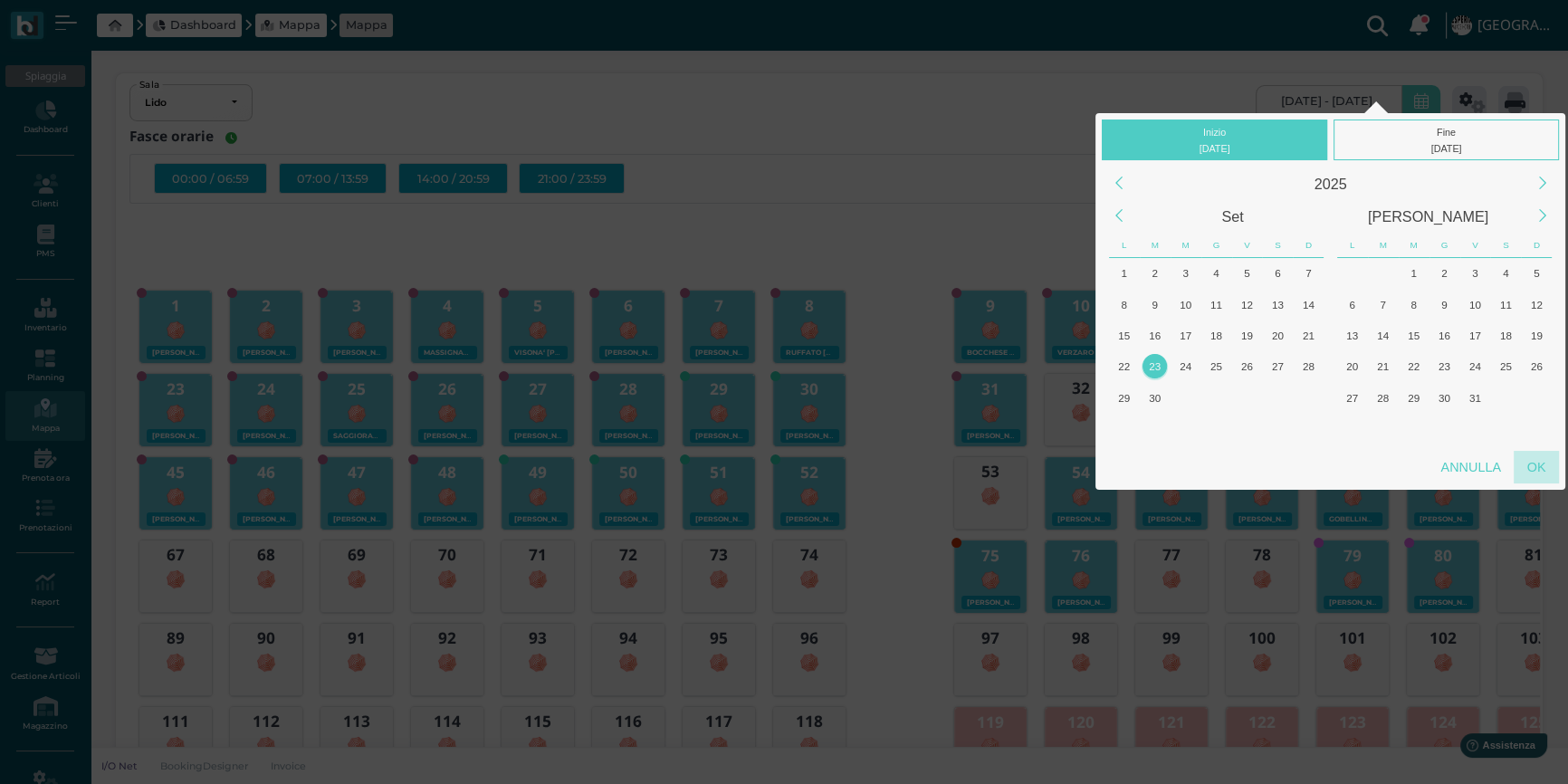
click at [1530, 461] on div "OK" at bounding box center [1536, 466] width 46 height 33
type input "[DATE] - [DATE]"
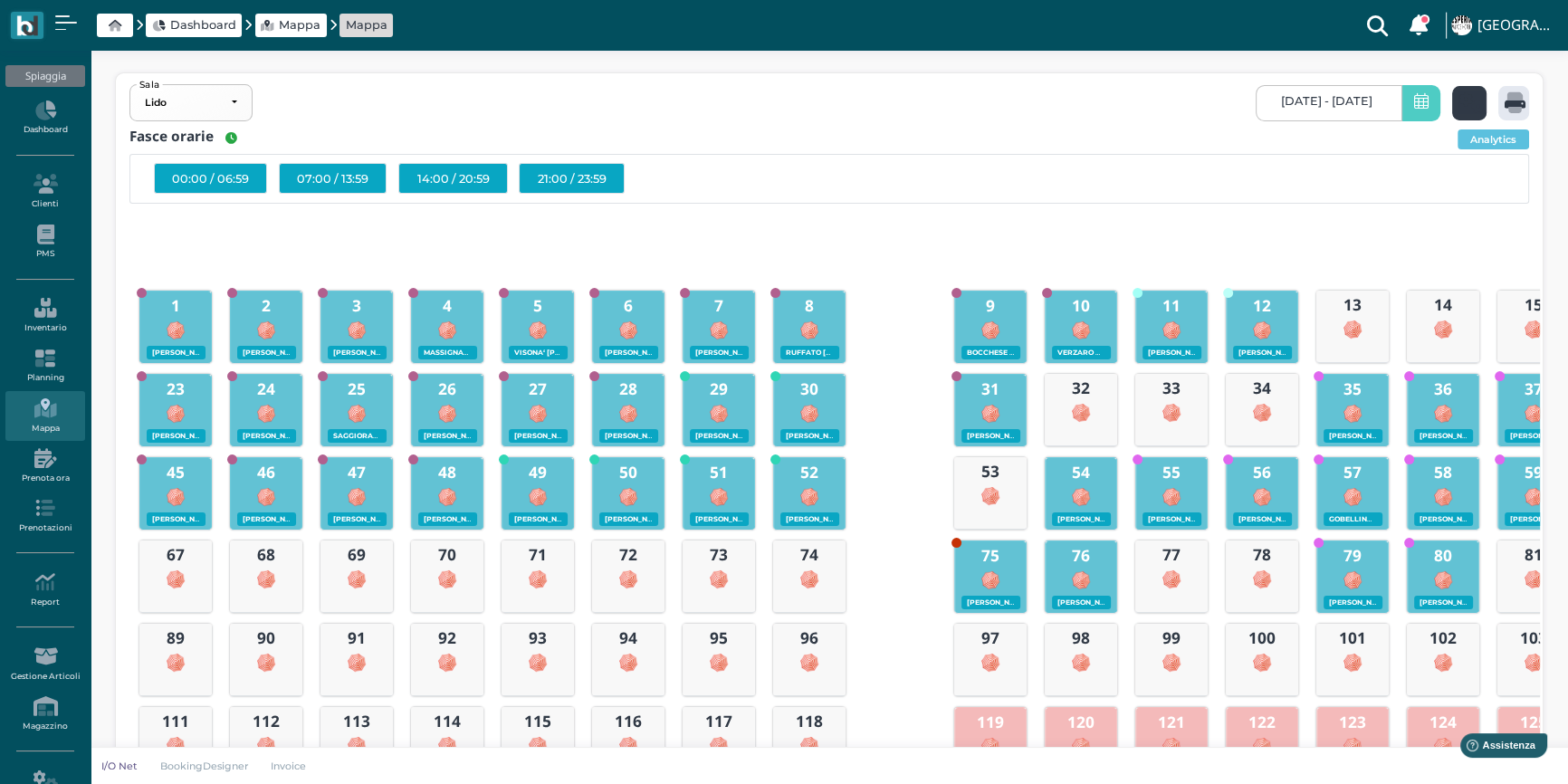
click at [1467, 103] on icon at bounding box center [1473, 103] width 26 height 21
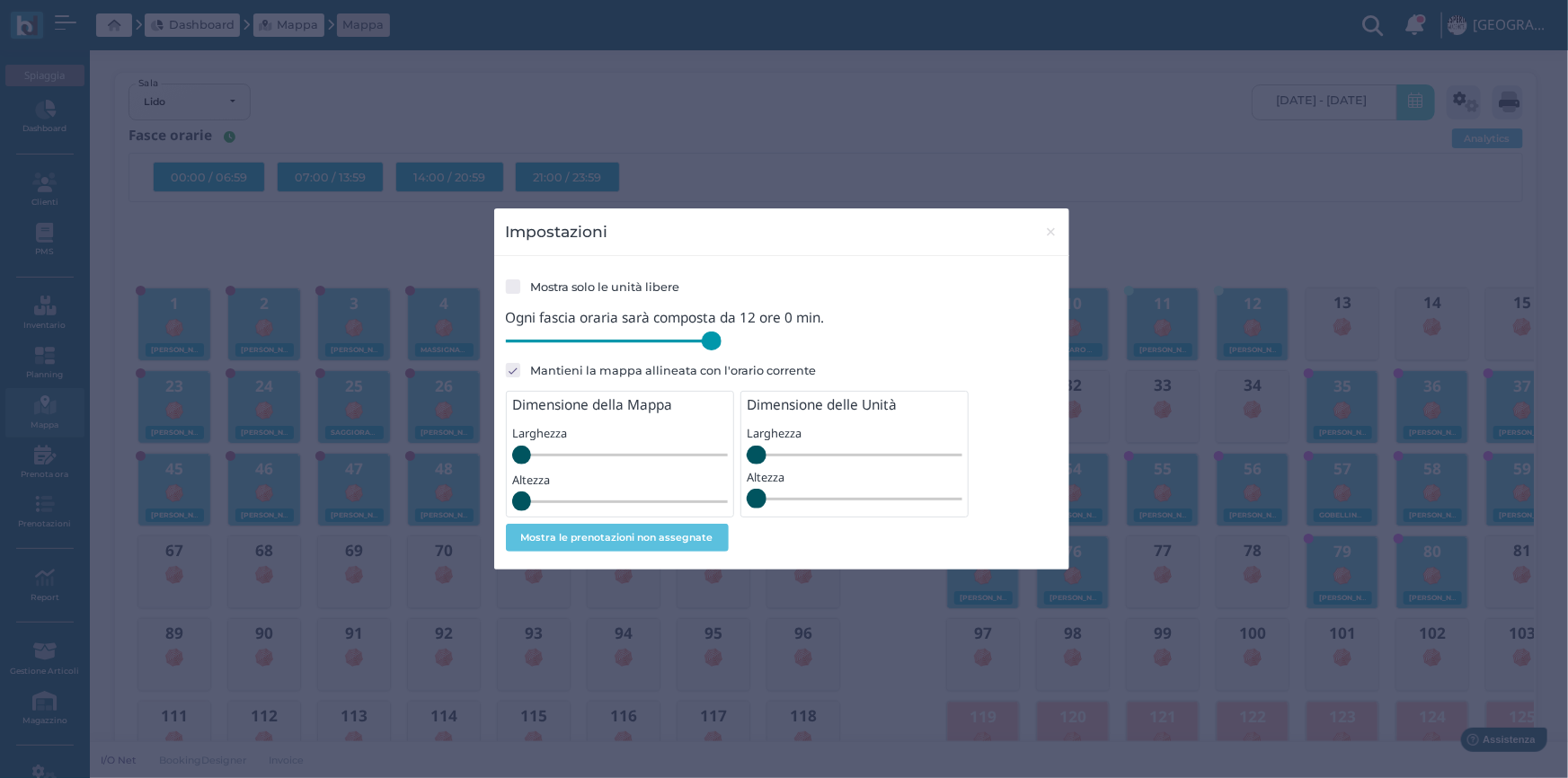
drag, startPoint x: 627, startPoint y: 344, endPoint x: 767, endPoint y: 359, distance: 140.8
type input "720"
click at [721, 351] on input "range" at bounding box center [613, 340] width 216 height 19
click at [1047, 234] on span "×" at bounding box center [1051, 231] width 14 height 23
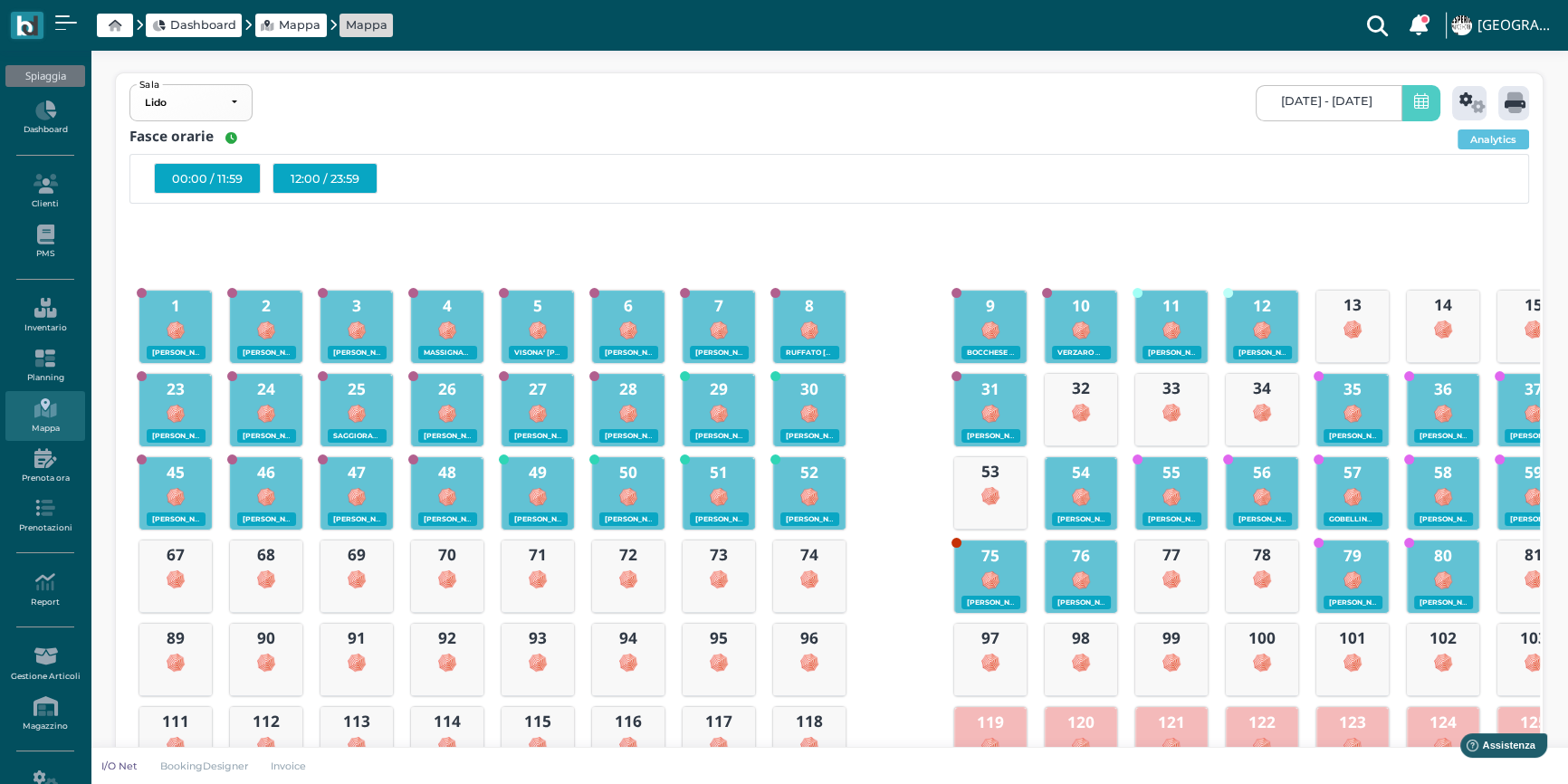
click at [338, 174] on div "12:00 / 23:59" at bounding box center [325, 178] width 105 height 31
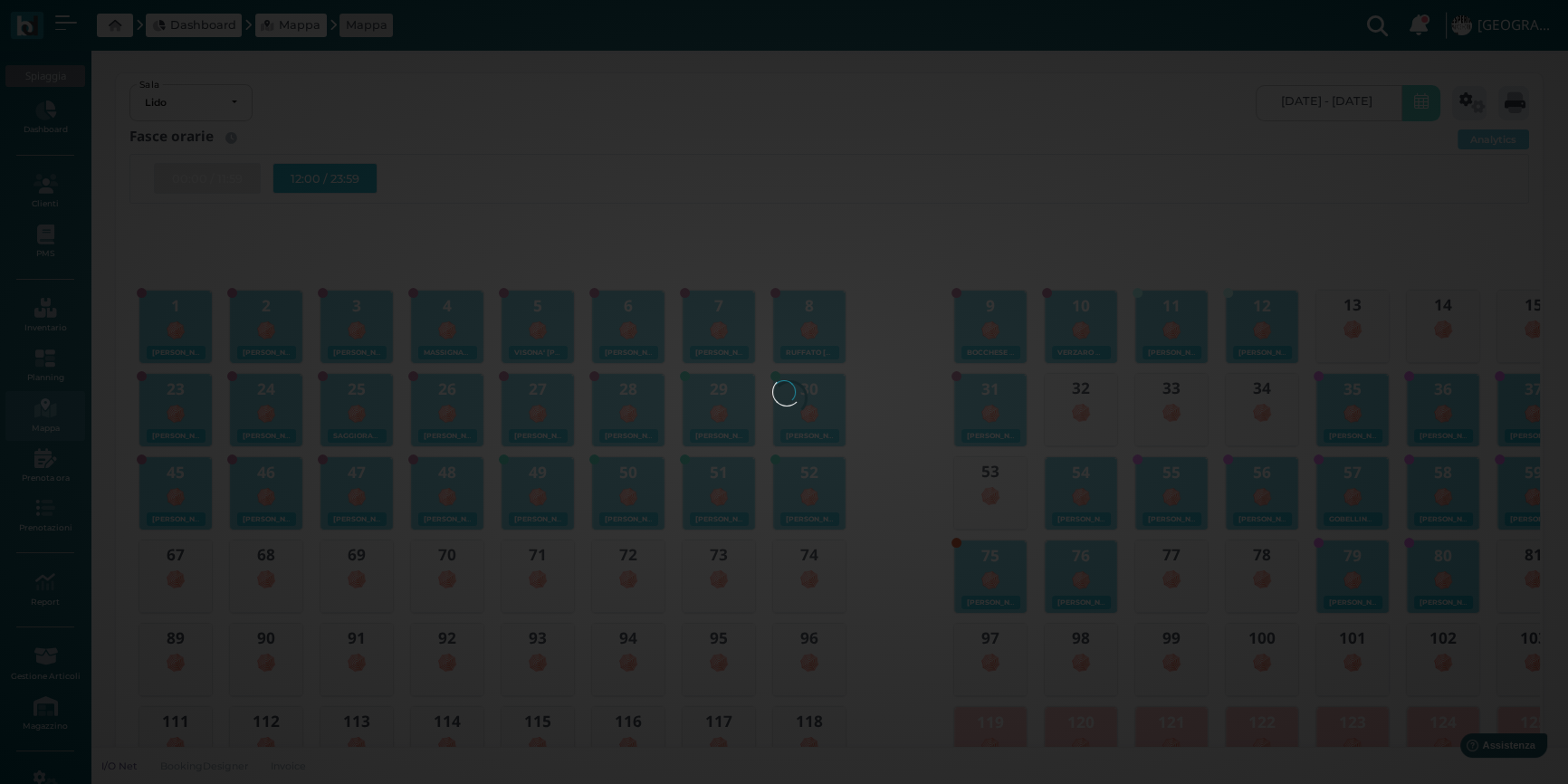
click at [772, 380] on div at bounding box center [784, 392] width 23 height 23
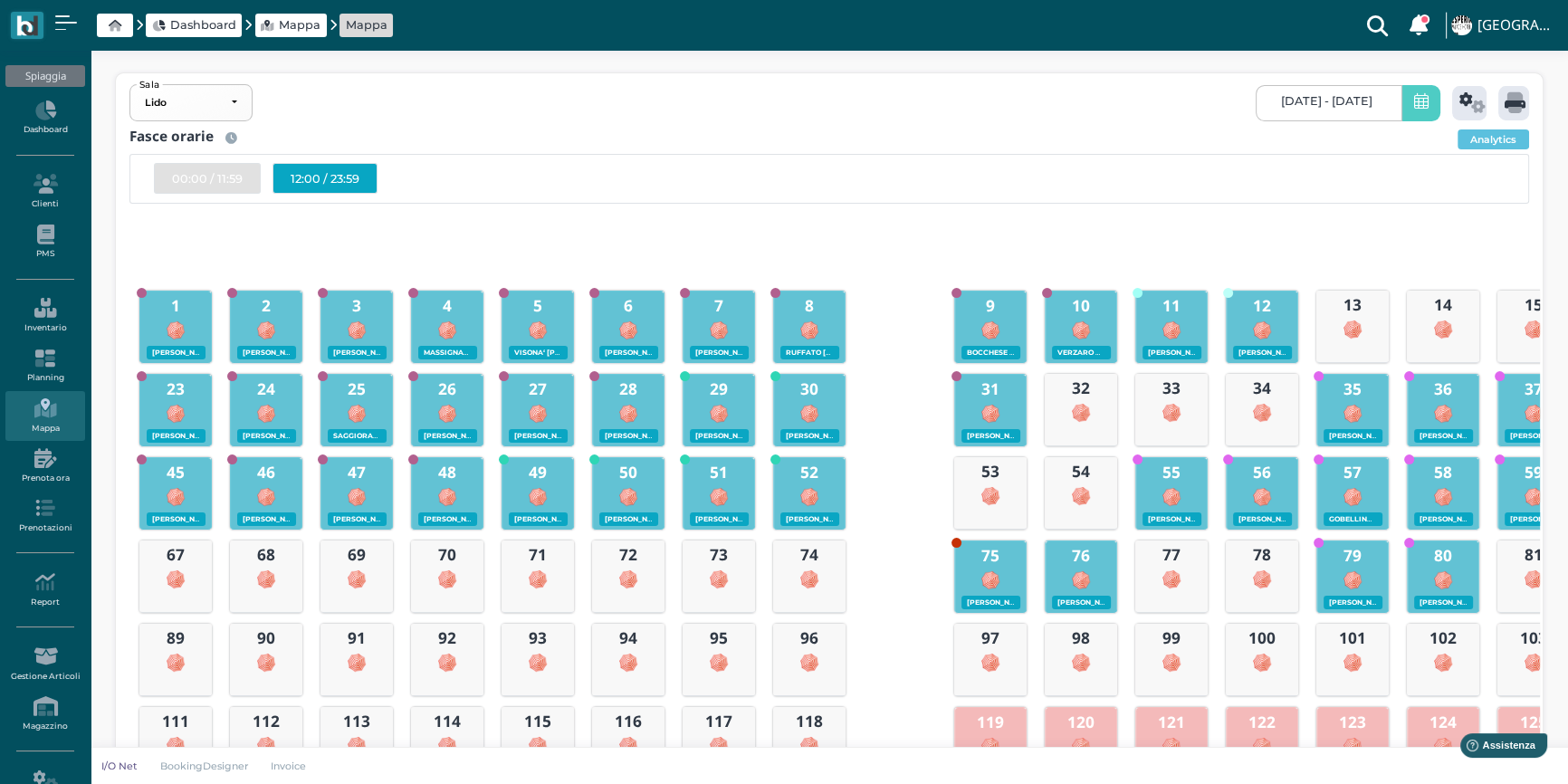
click at [328, 180] on div "12:00 / 23:59" at bounding box center [325, 178] width 105 height 31
click at [1516, 107] on icon at bounding box center [1515, 103] width 21 height 21
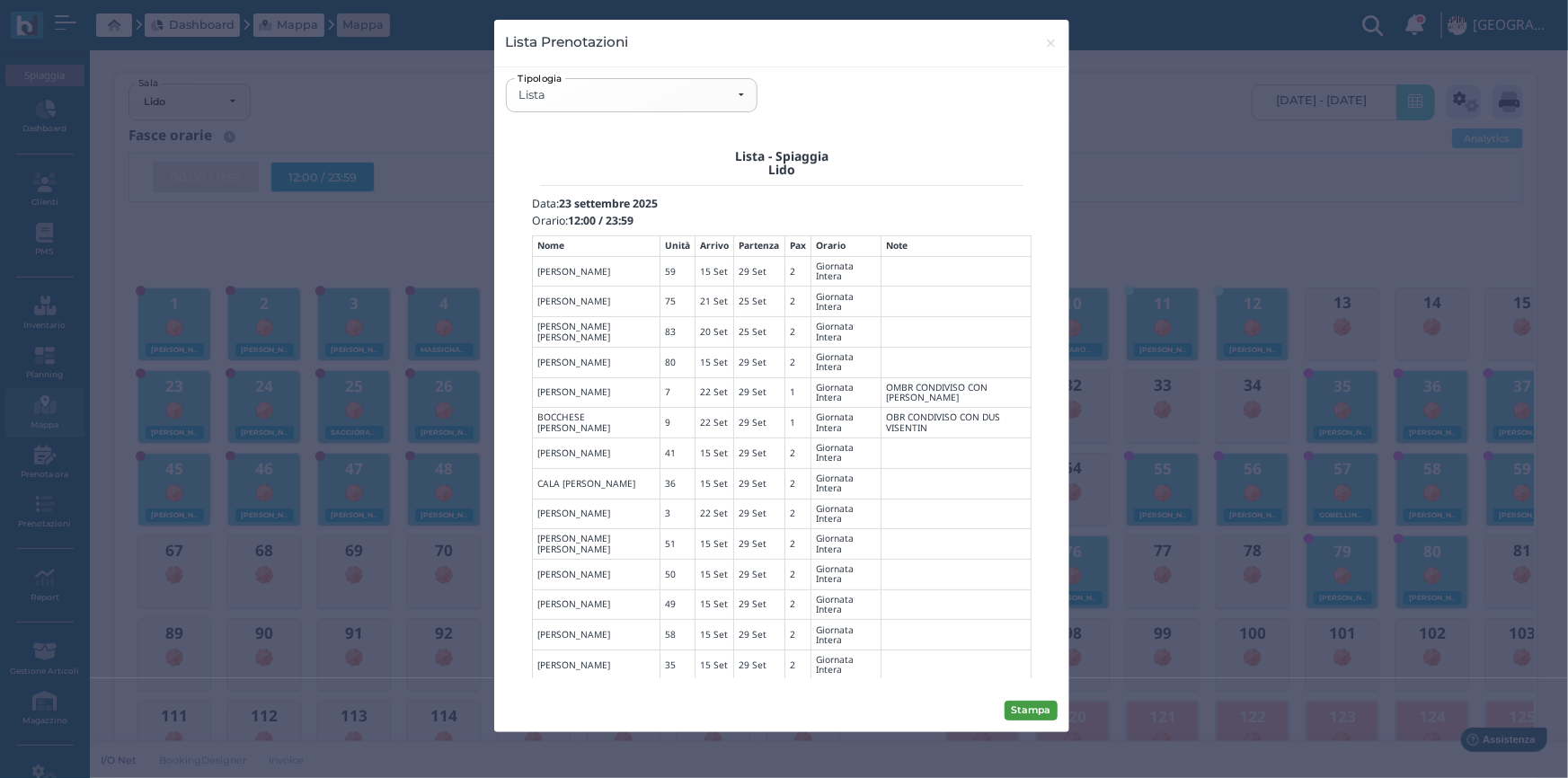
click at [1042, 707] on button "Stampa" at bounding box center [1030, 710] width 53 height 19
click at [737, 93] on div "Lista" at bounding box center [631, 95] width 226 height 15
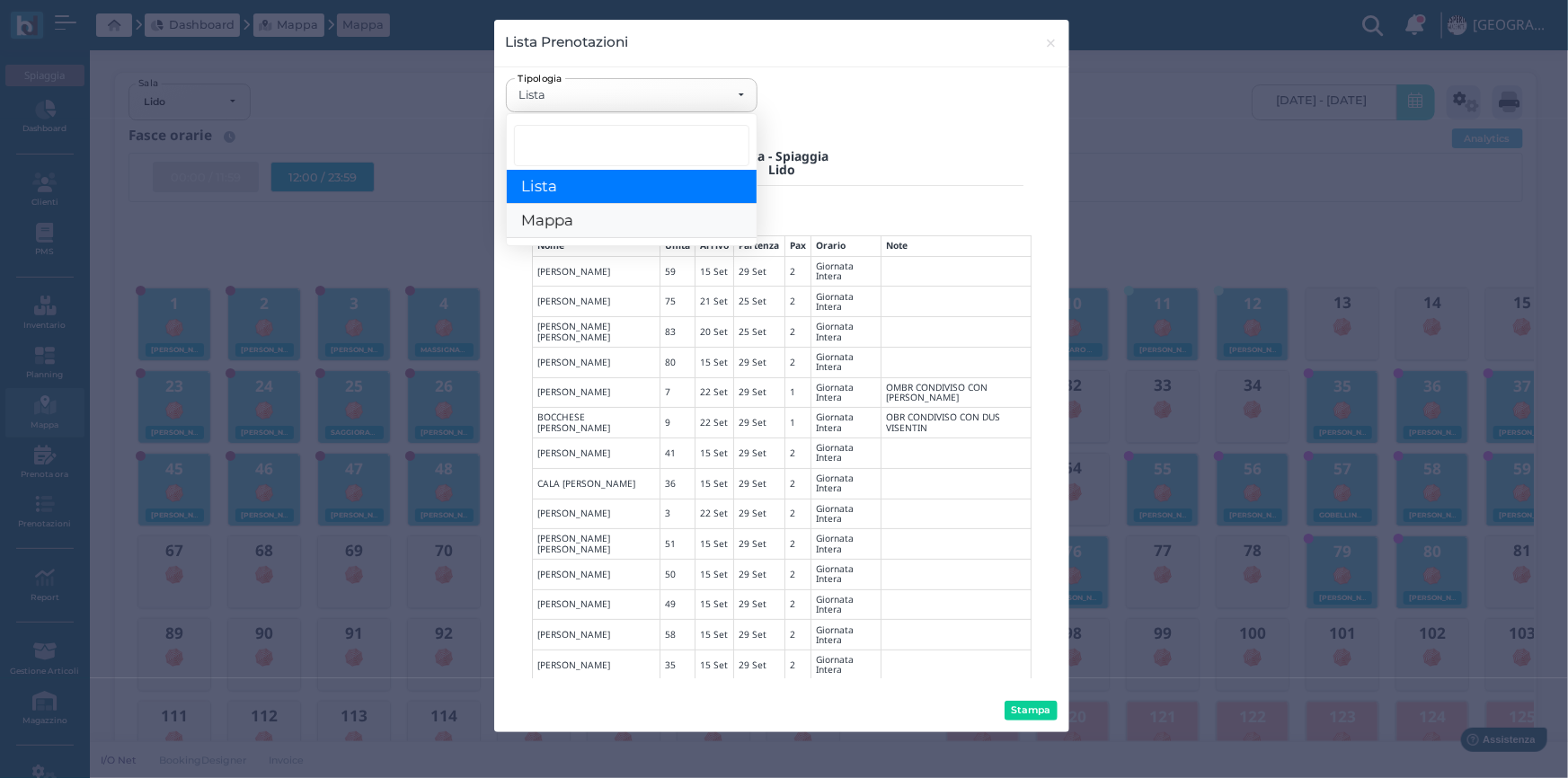
click at [576, 219] on link "Mappa" at bounding box center [631, 221] width 250 height 34
select select "map"
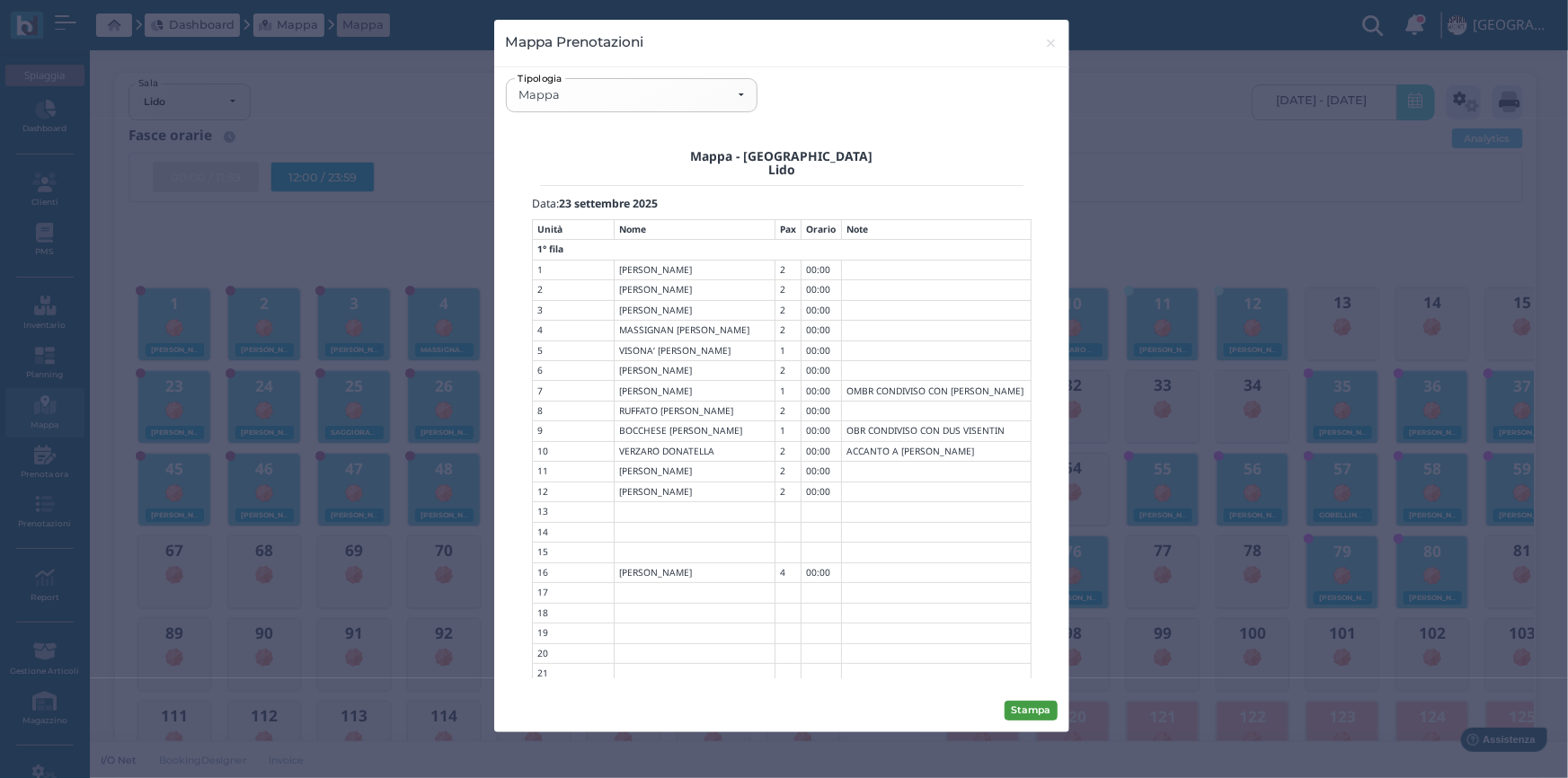
click at [1019, 705] on button "Stampa" at bounding box center [1030, 710] width 53 height 19
click at [1050, 45] on span "×" at bounding box center [1051, 43] width 14 height 23
